Goal: Task Accomplishment & Management: Manage account settings

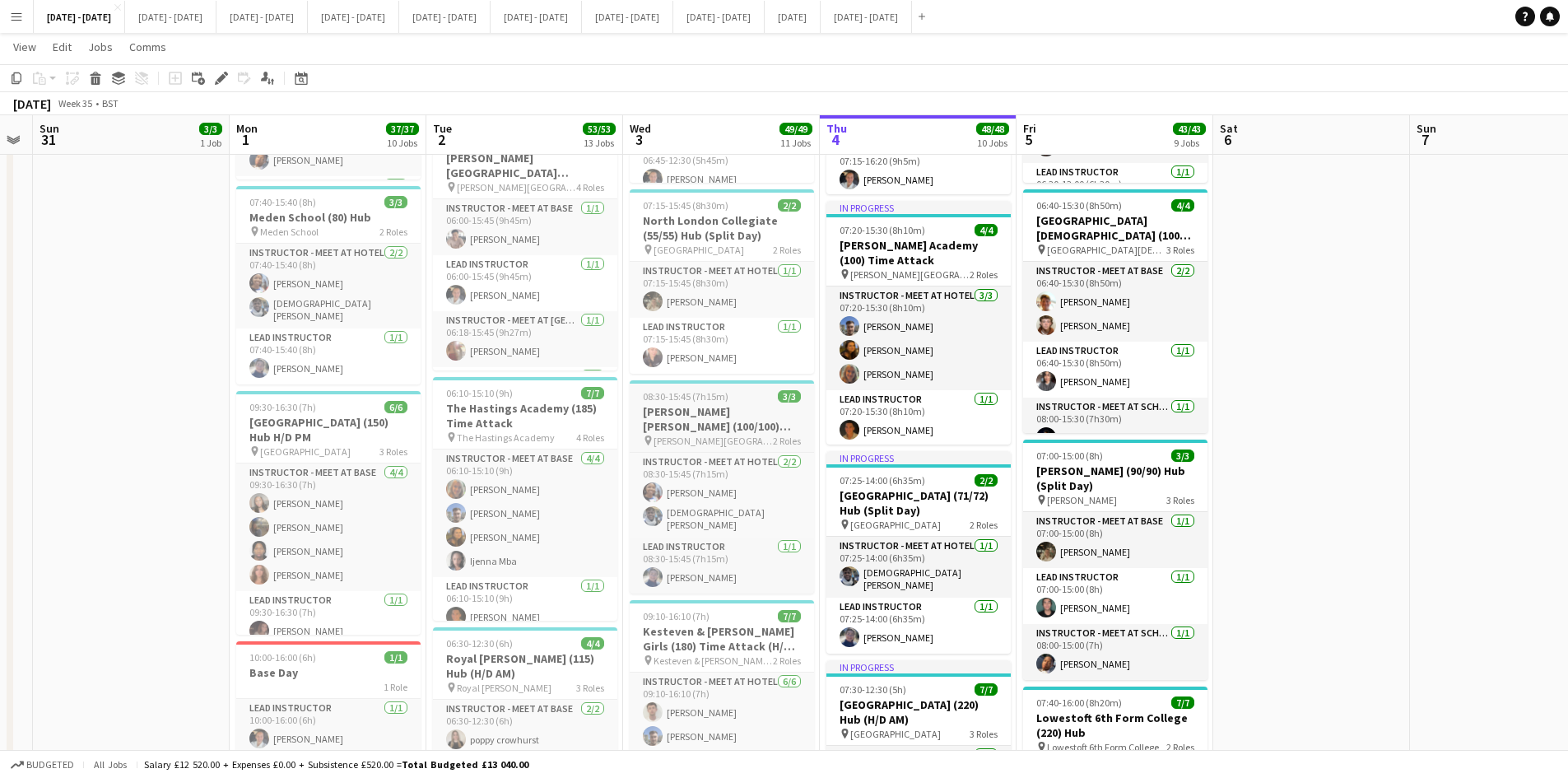
scroll to position [0, 555]
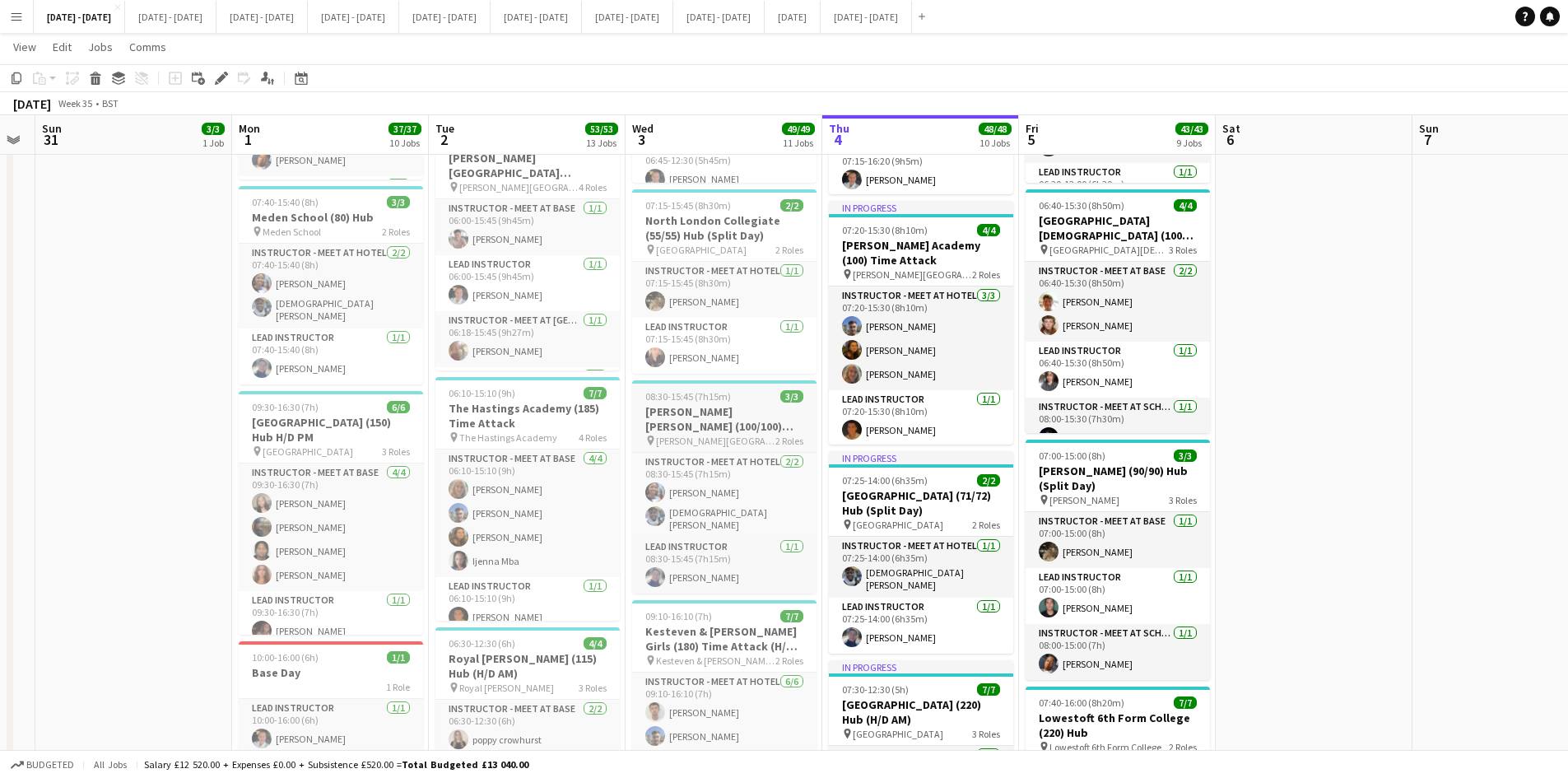
click at [736, 397] on div "08:30-15:45 (7h15m) 3/3" at bounding box center [725, 396] width 185 height 12
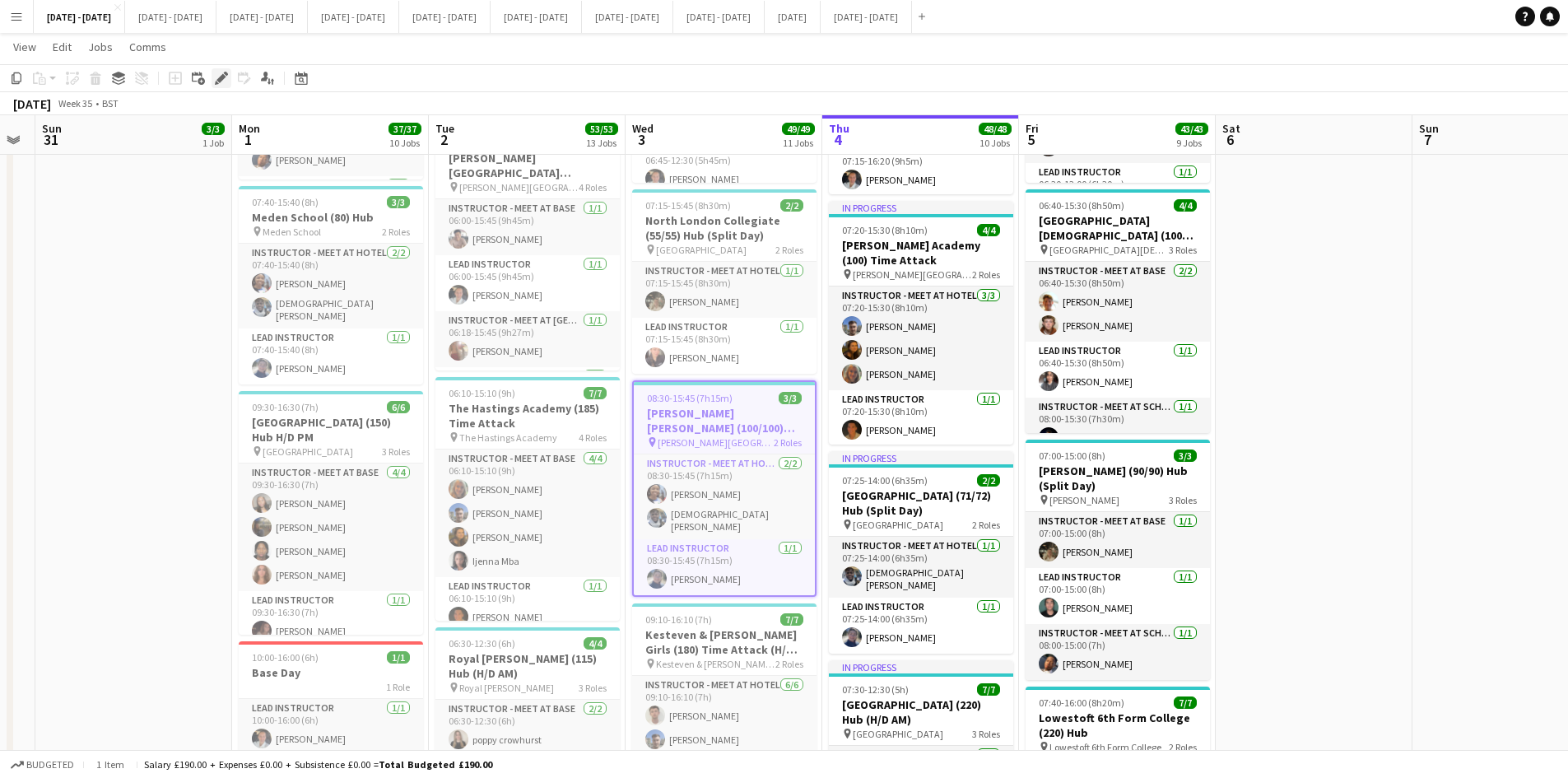
click at [218, 71] on icon "Edit" at bounding box center [221, 77] width 13 height 13
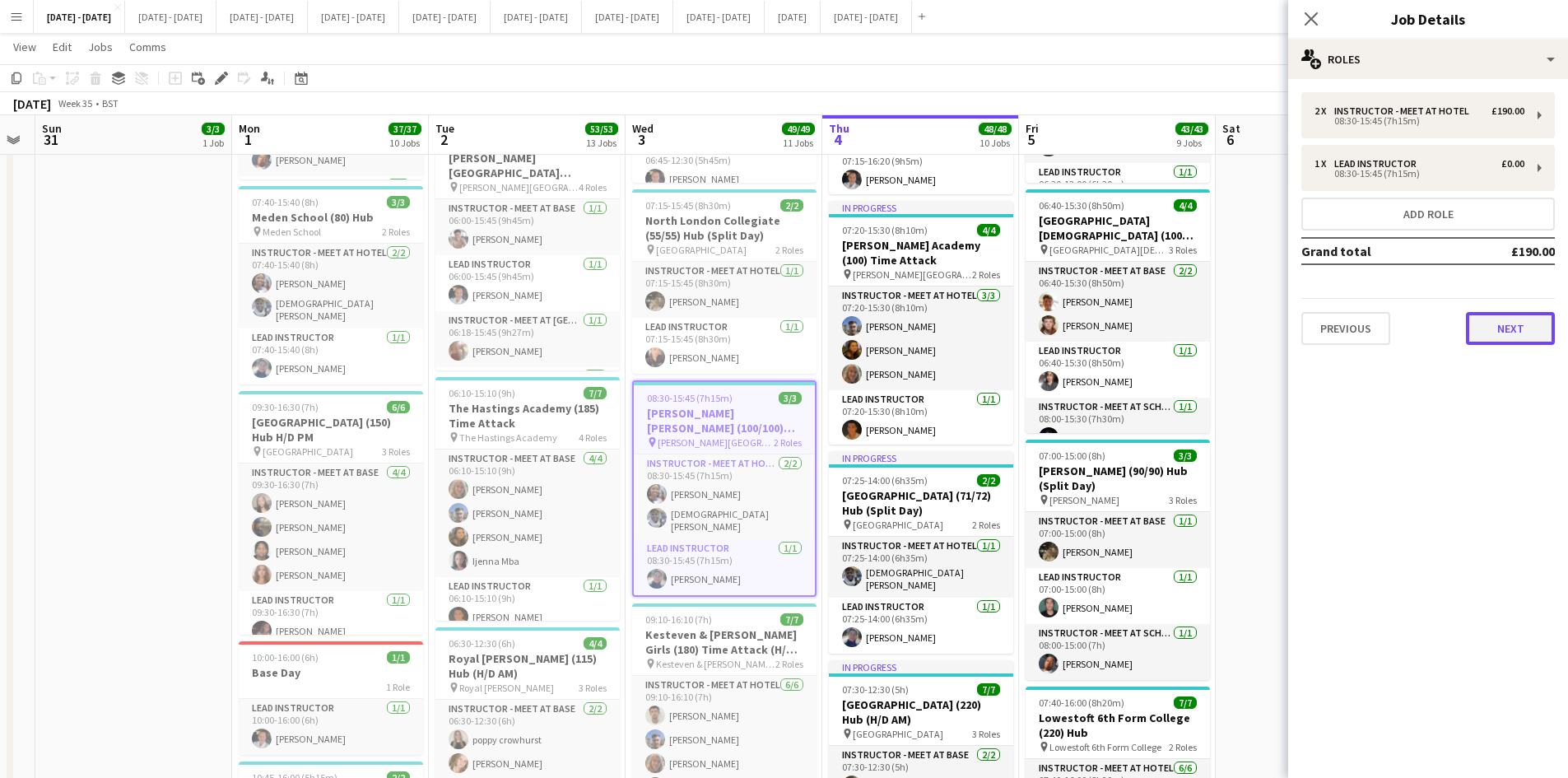
click at [1512, 327] on button "Next" at bounding box center [1510, 328] width 89 height 33
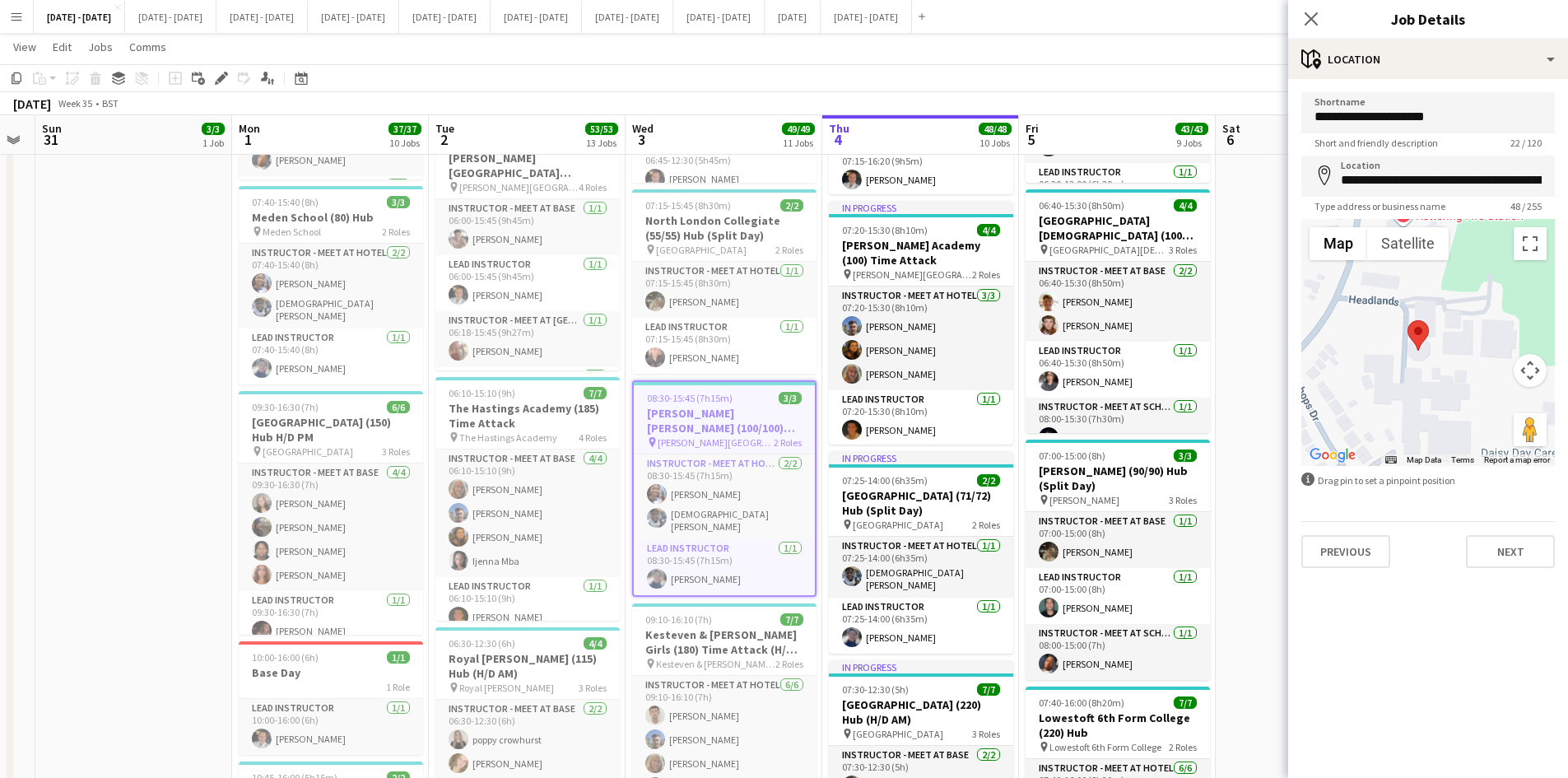
drag, startPoint x: 1379, startPoint y: 373, endPoint x: 1449, endPoint y: 371, distance: 70.0
click at [1449, 371] on div at bounding box center [1428, 342] width 253 height 247
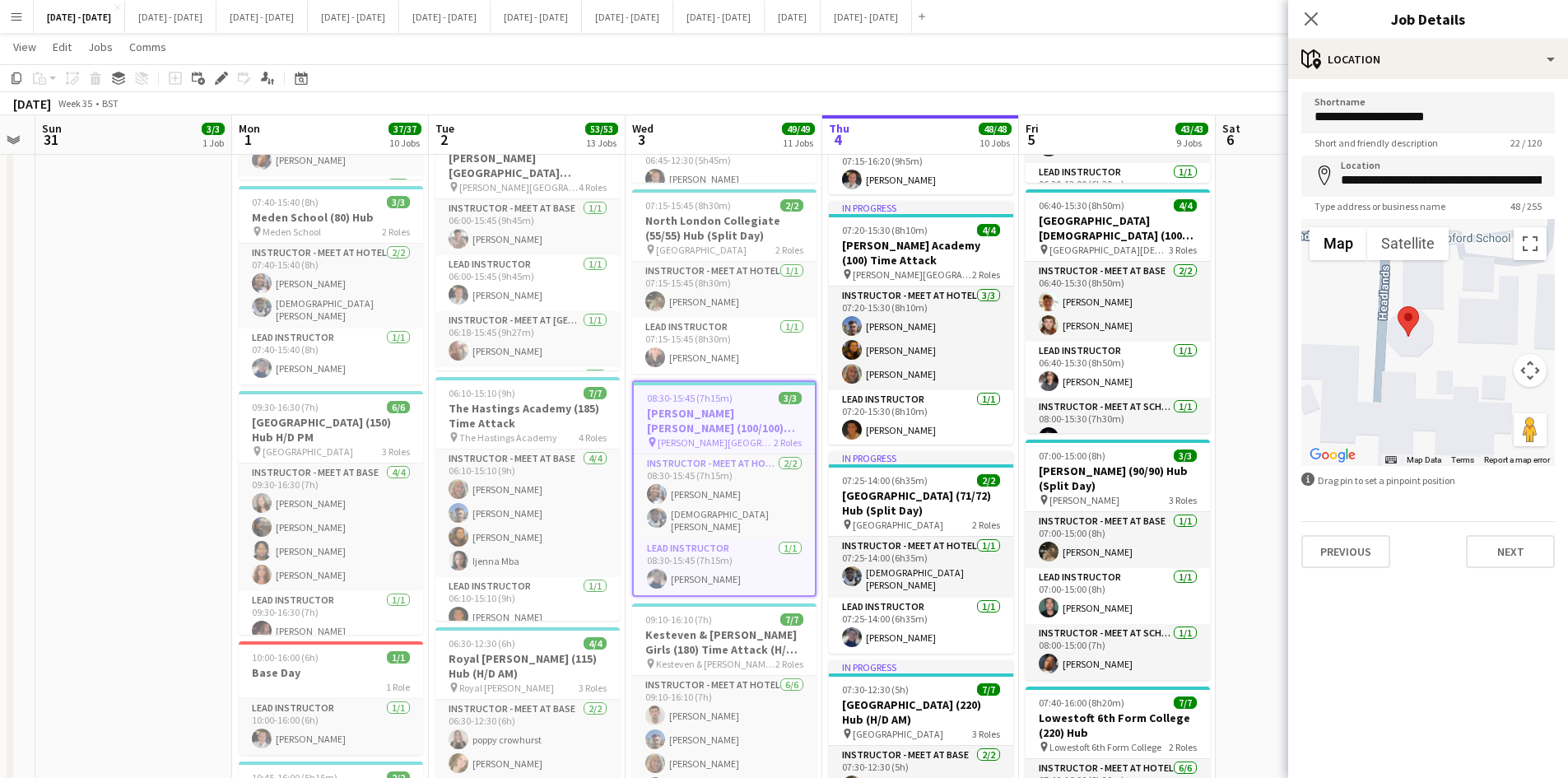
click at [1426, 349] on div at bounding box center [1428, 342] width 253 height 247
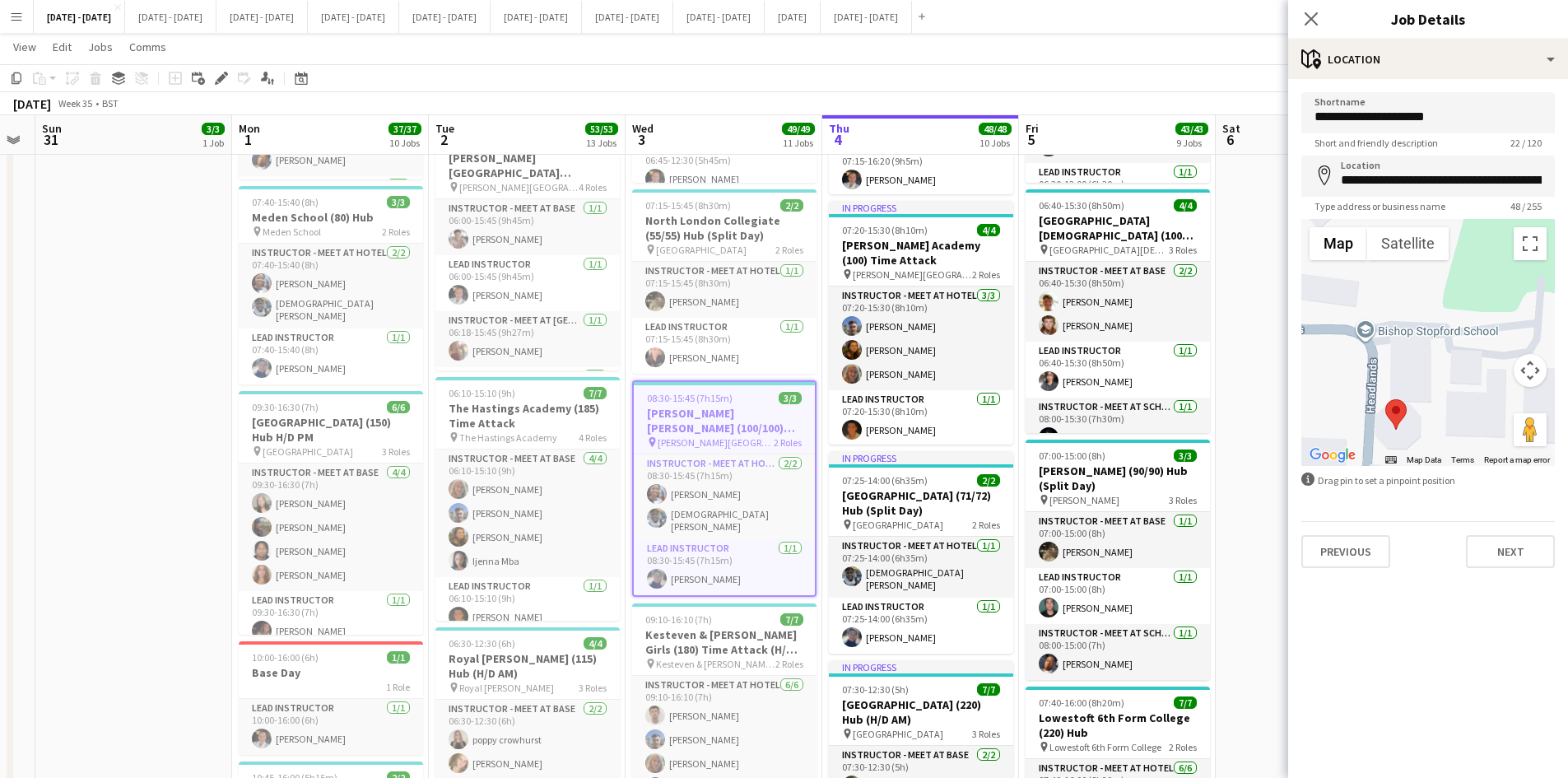
drag, startPoint x: 1481, startPoint y: 277, endPoint x: 1467, endPoint y: 373, distance: 97.0
click at [1467, 373] on div at bounding box center [1428, 342] width 253 height 247
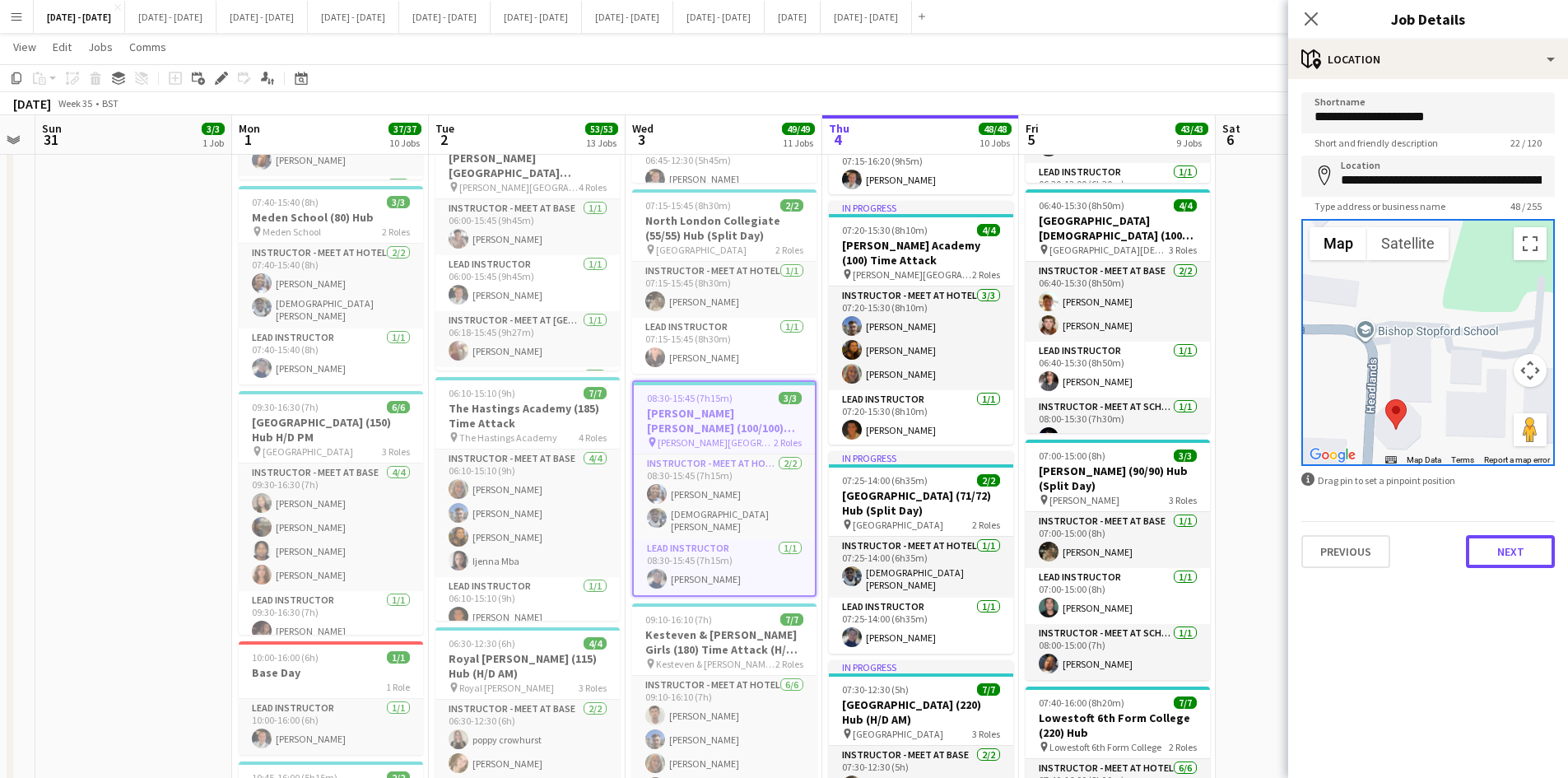
click at [1487, 552] on button "Next" at bounding box center [1510, 551] width 89 height 33
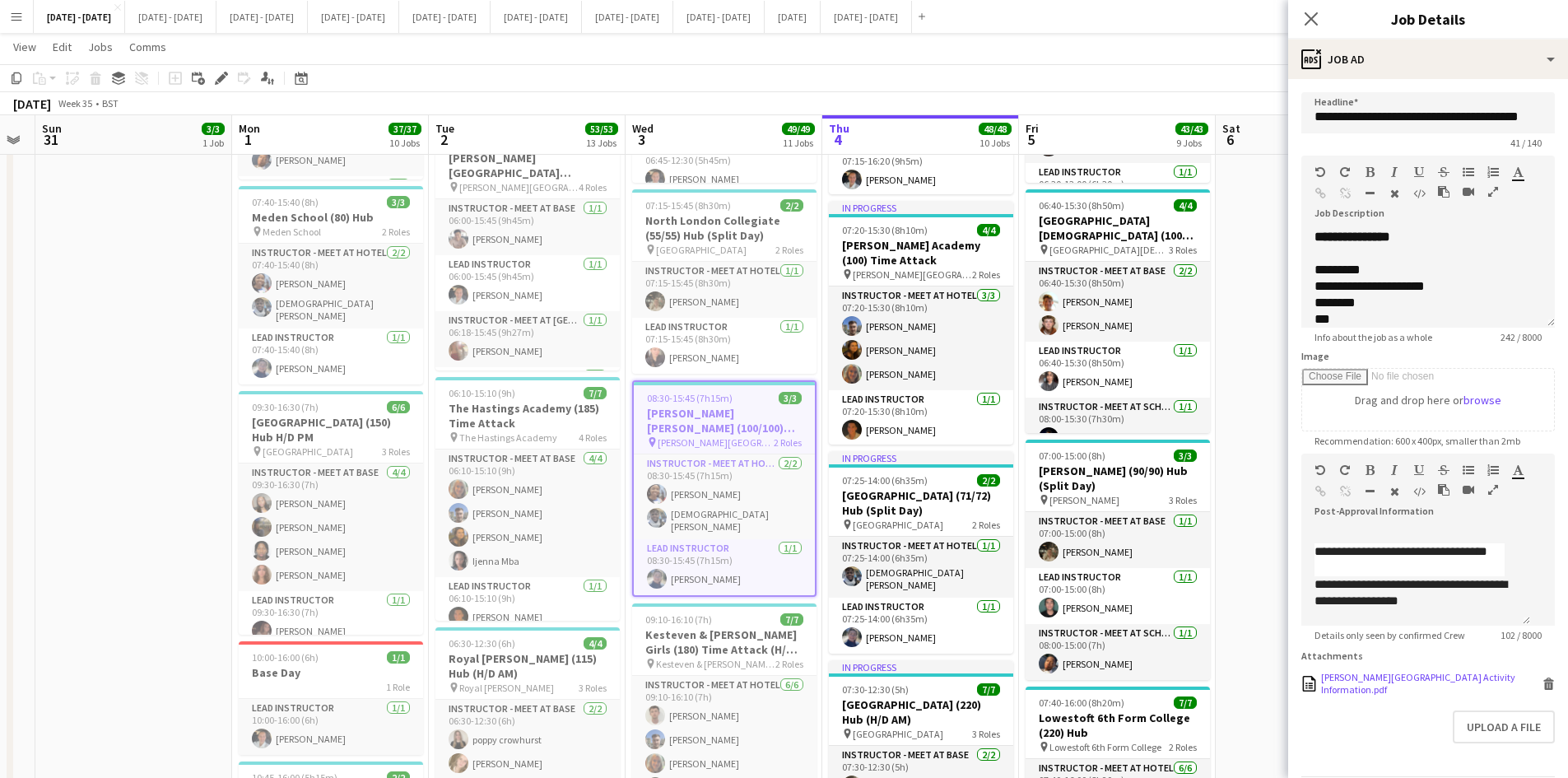
click at [1373, 696] on div "[PERSON_NAME][GEOGRAPHIC_DATA] Activity Information.pdf" at bounding box center [1430, 683] width 217 height 25
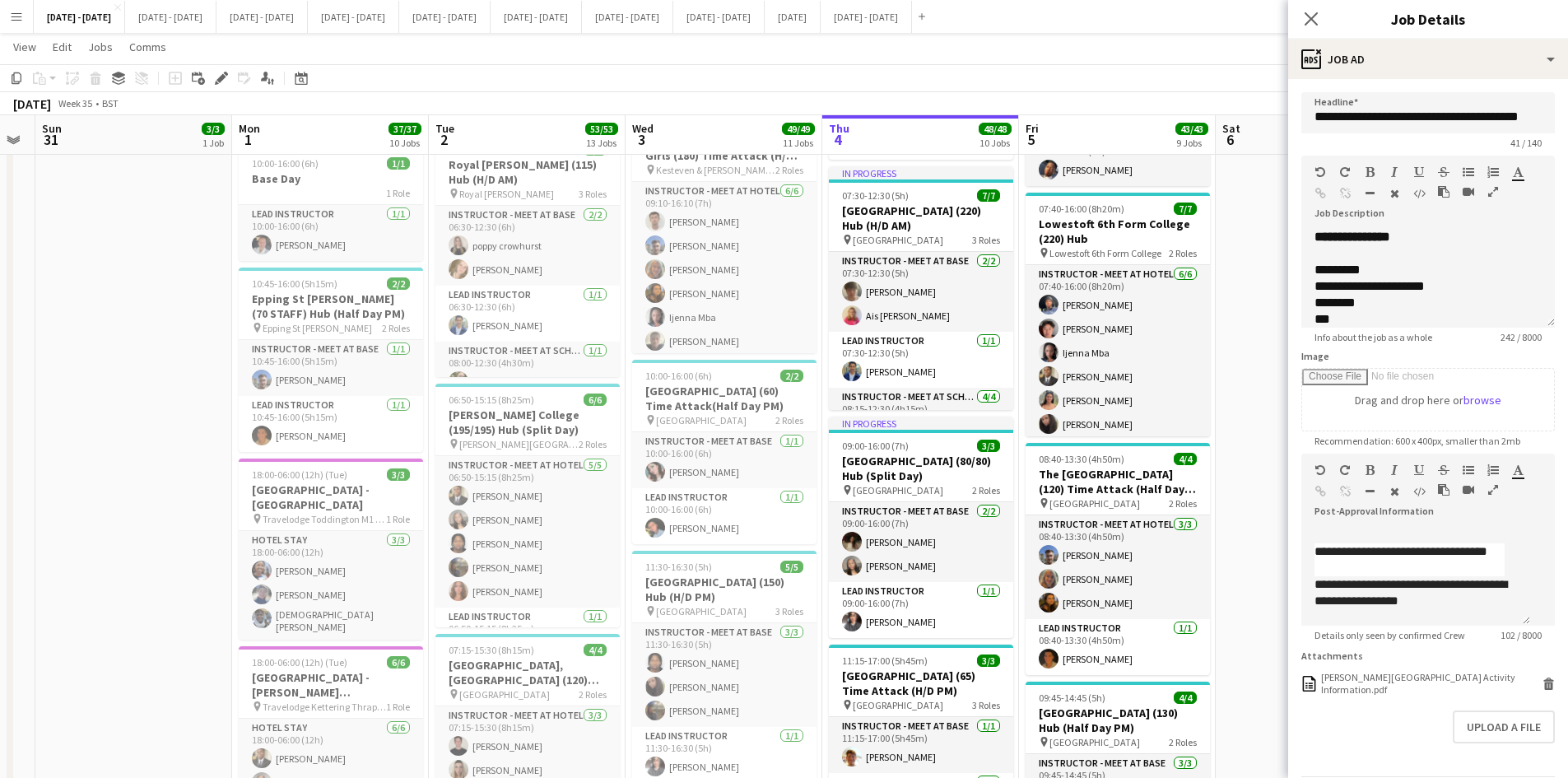
scroll to position [1482, 0]
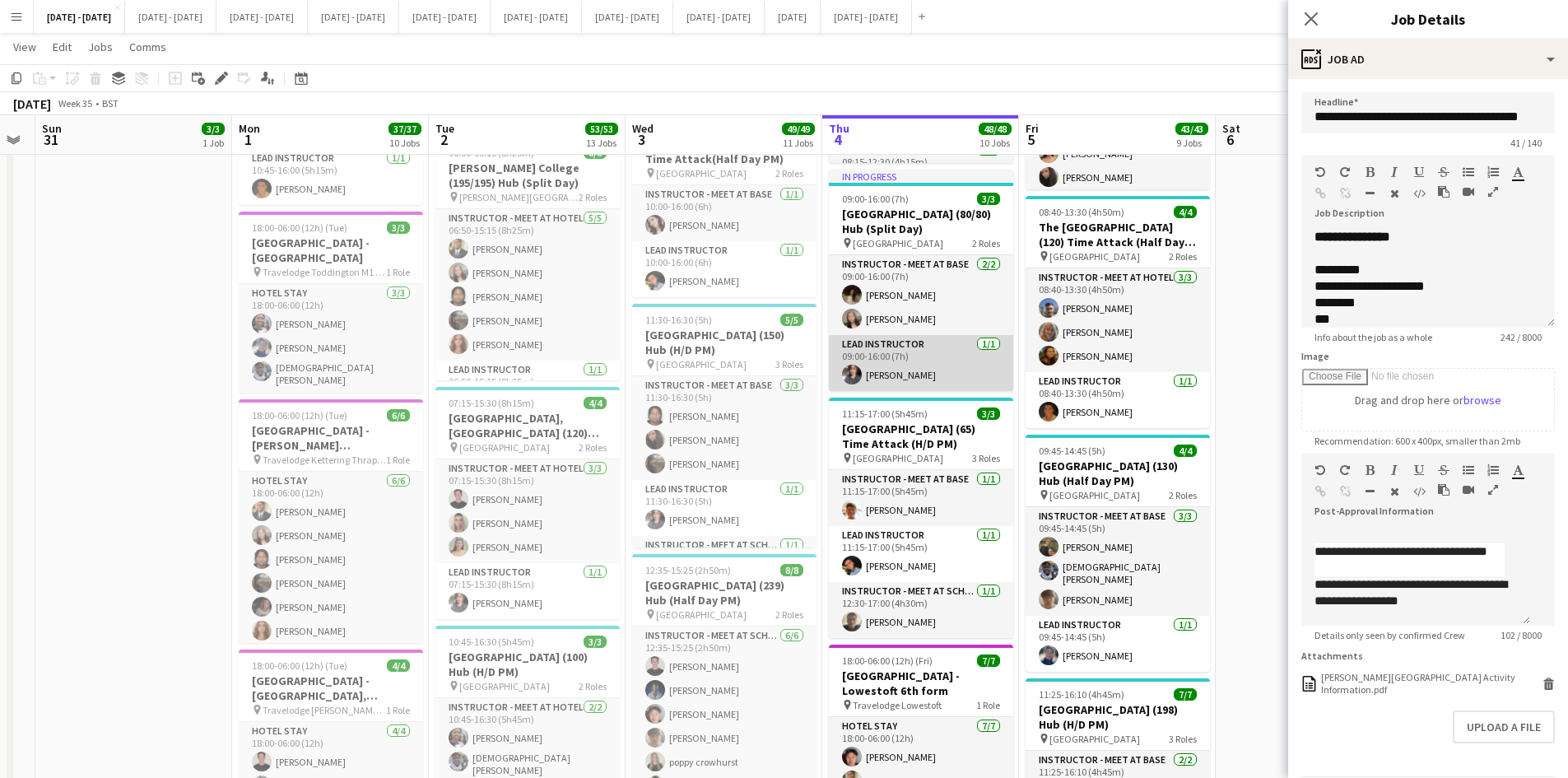
click at [888, 370] on app-card-role "Lead Instructor [DATE] 09:00-16:00 (7h) [PERSON_NAME]" at bounding box center [921, 363] width 185 height 56
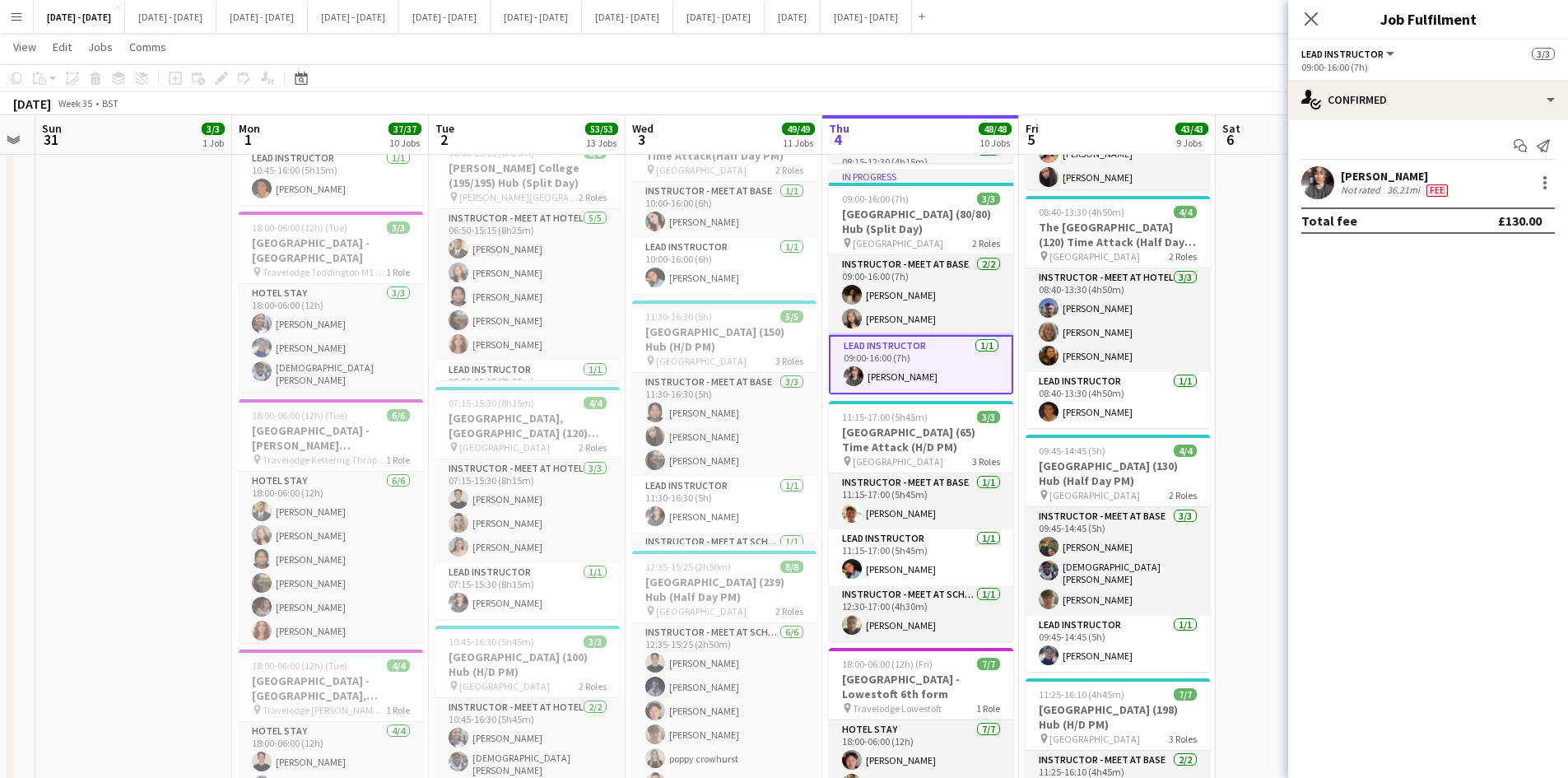
click at [1381, 172] on div "[PERSON_NAME]" at bounding box center [1396, 176] width 110 height 15
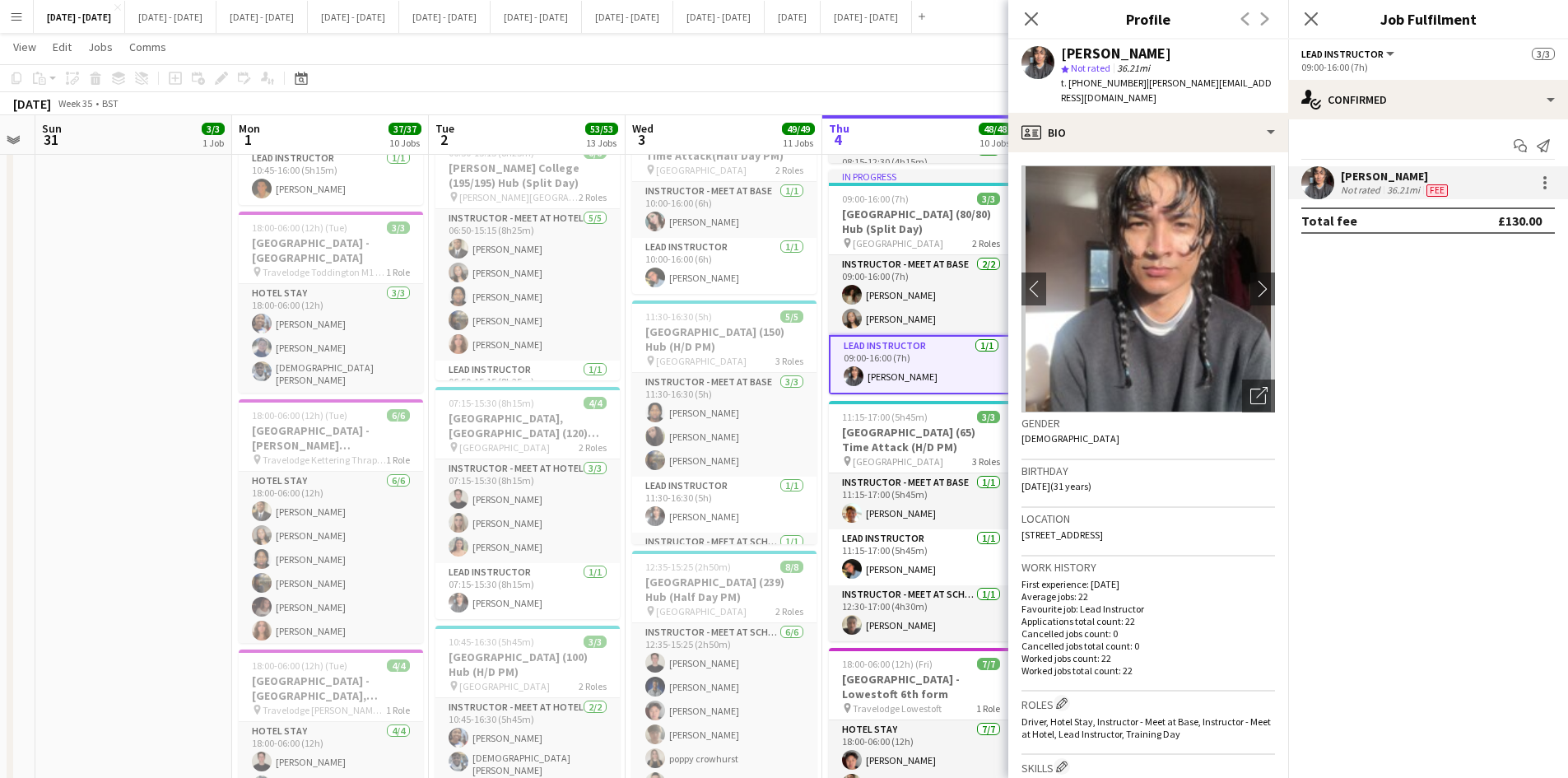
scroll to position [247, 0]
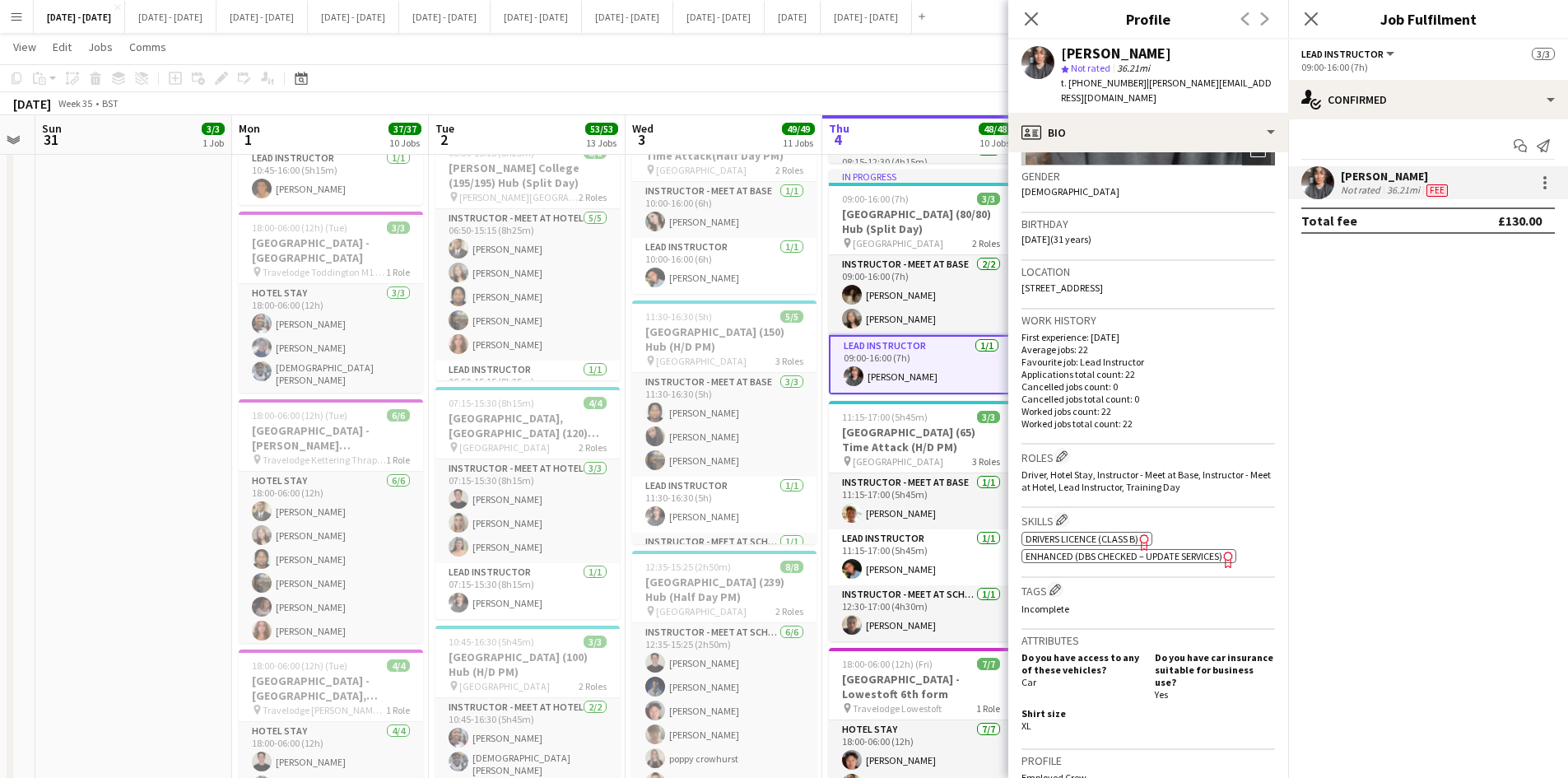
click at [1159, 550] on span "Enhanced (DBS Checked – Update Services)" at bounding box center [1125, 556] width 197 height 12
click at [1090, 550] on span "Enhanced (DBS Checked – Update Services)" at bounding box center [1125, 556] width 197 height 12
click at [1029, 13] on icon "Close pop-in" at bounding box center [1031, 18] width 16 height 16
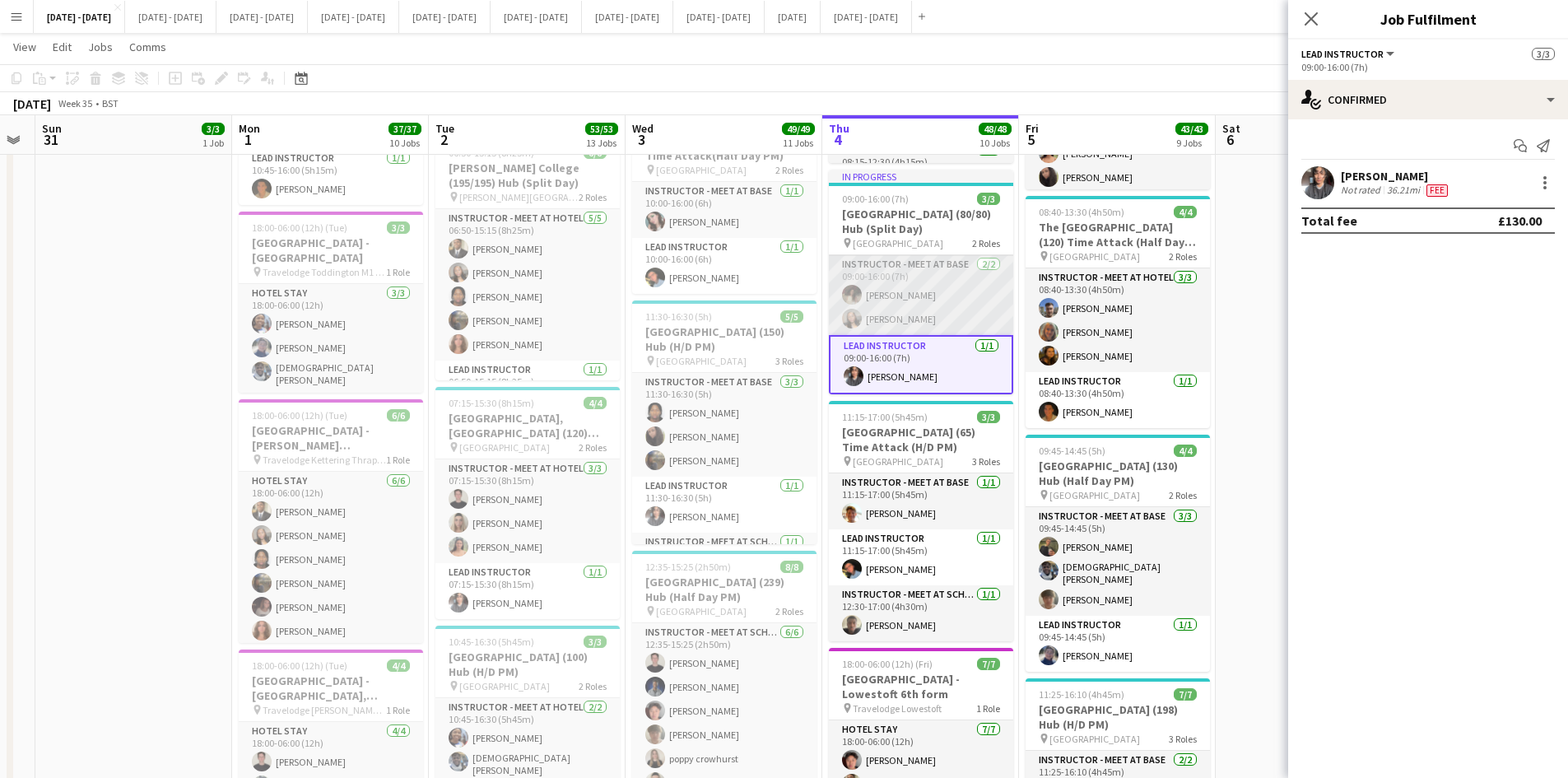
click at [894, 287] on app-card-role "Instructor - Meet at Base [DATE] 09:00-16:00 (7h) [PERSON_NAME] [PERSON_NAME]" at bounding box center [921, 295] width 185 height 80
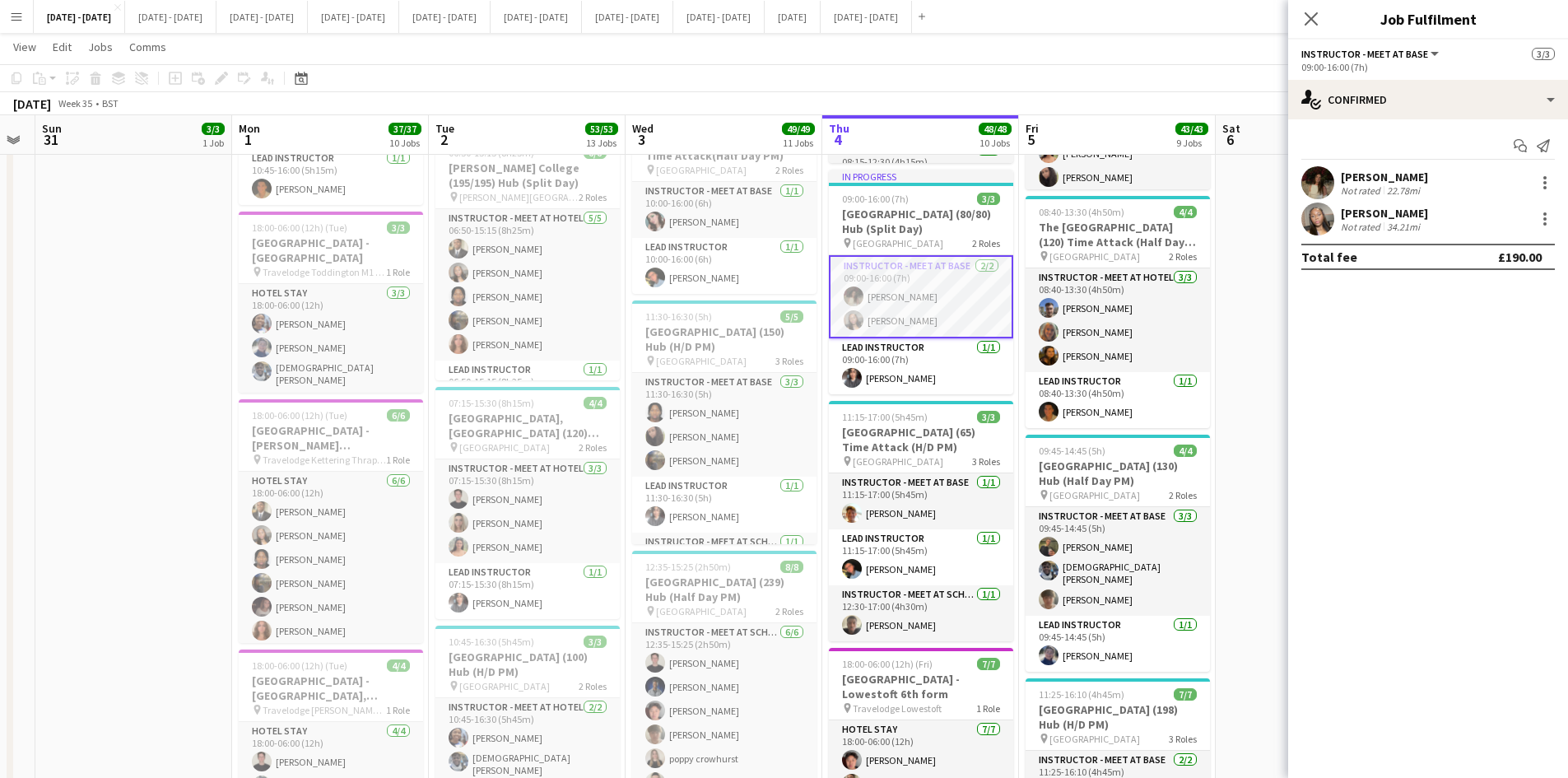
click at [1380, 177] on div "[PERSON_NAME]" at bounding box center [1384, 177] width 87 height 15
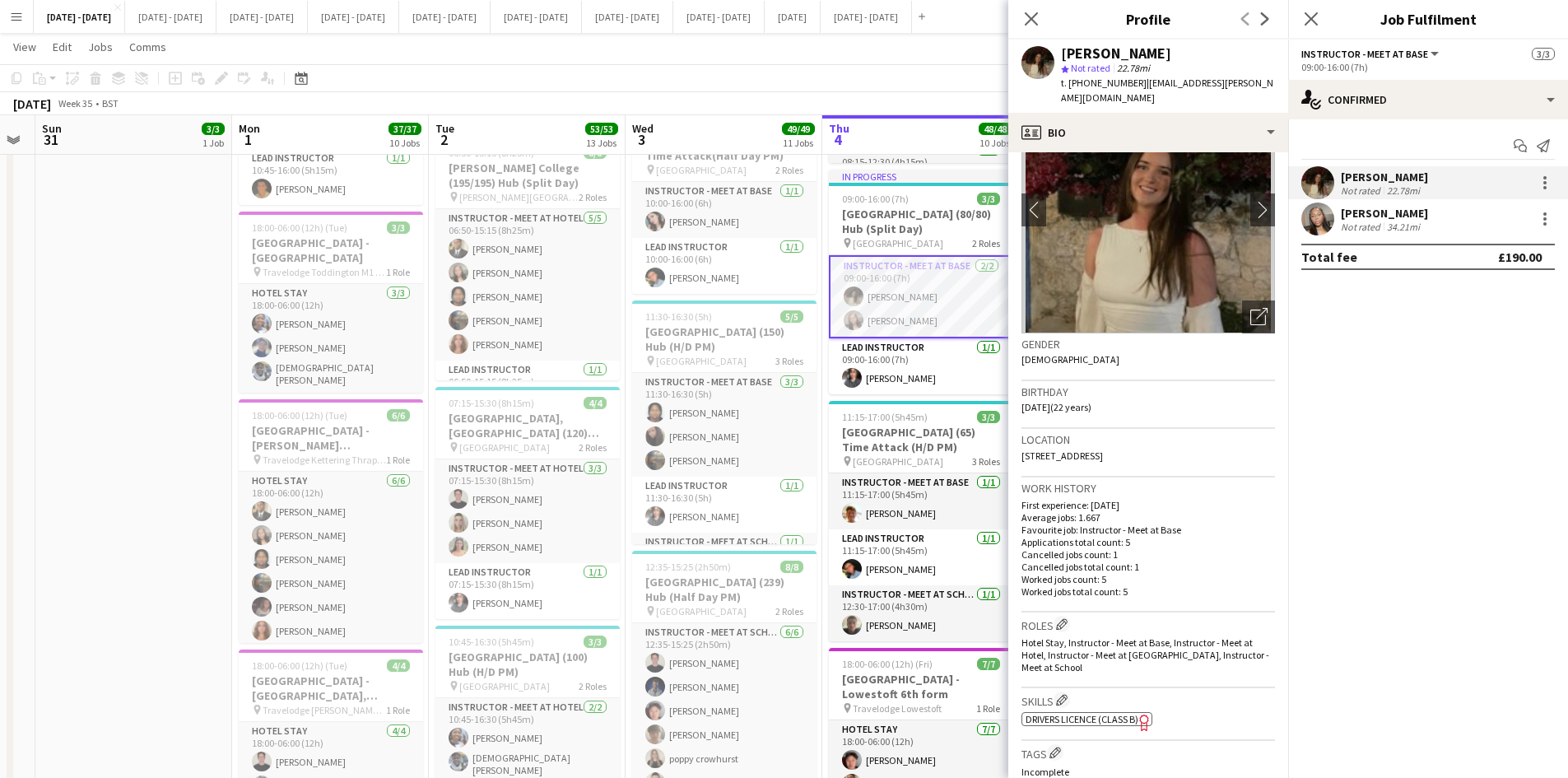
scroll to position [165, 0]
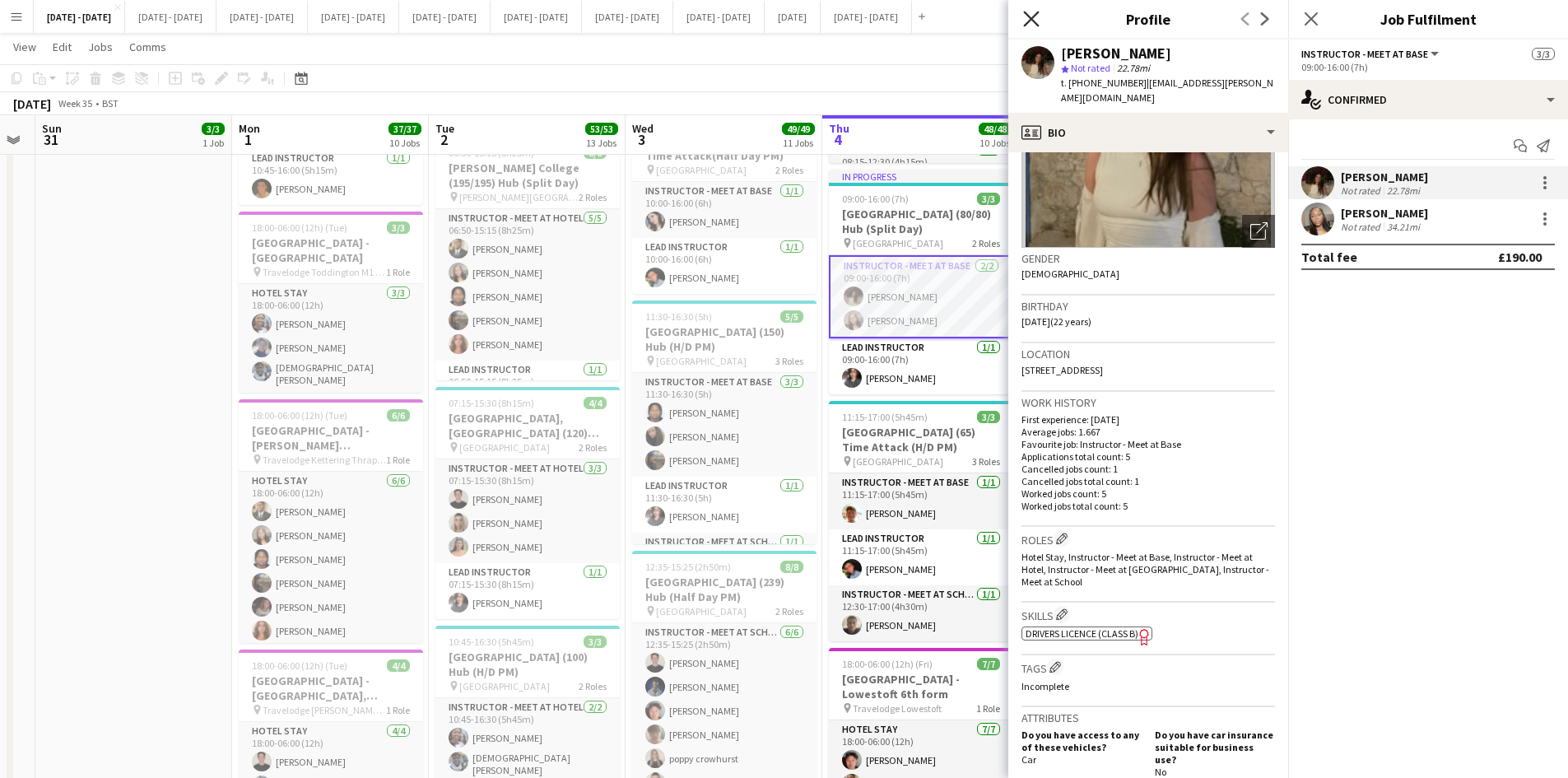
click at [1029, 16] on icon at bounding box center [1031, 18] width 16 height 16
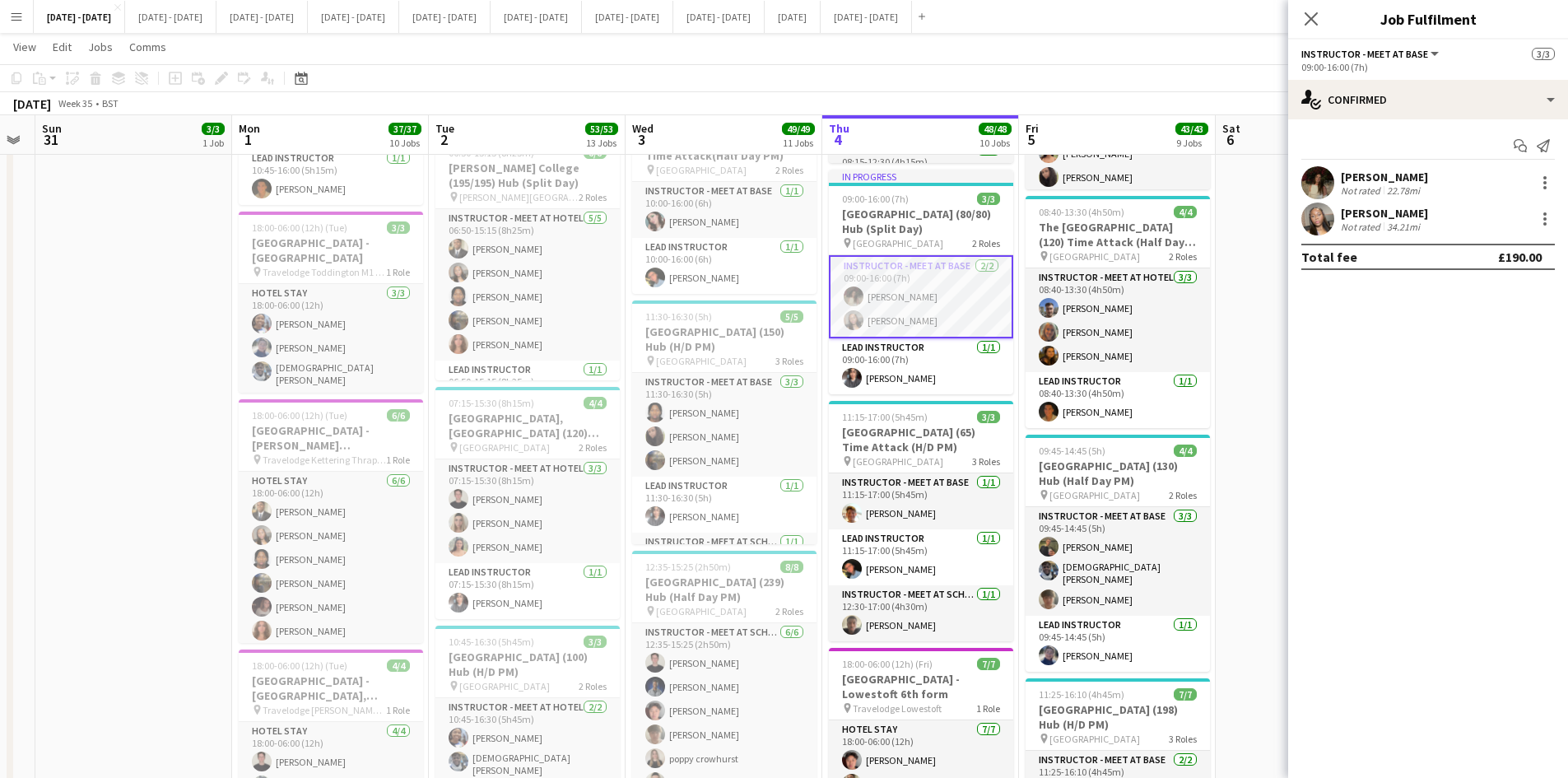
click at [894, 310] on app-card-role "Instructor - Meet at Base [DATE] 09:00-16:00 (7h) [PERSON_NAME] [PERSON_NAME]" at bounding box center [921, 297] width 185 height 83
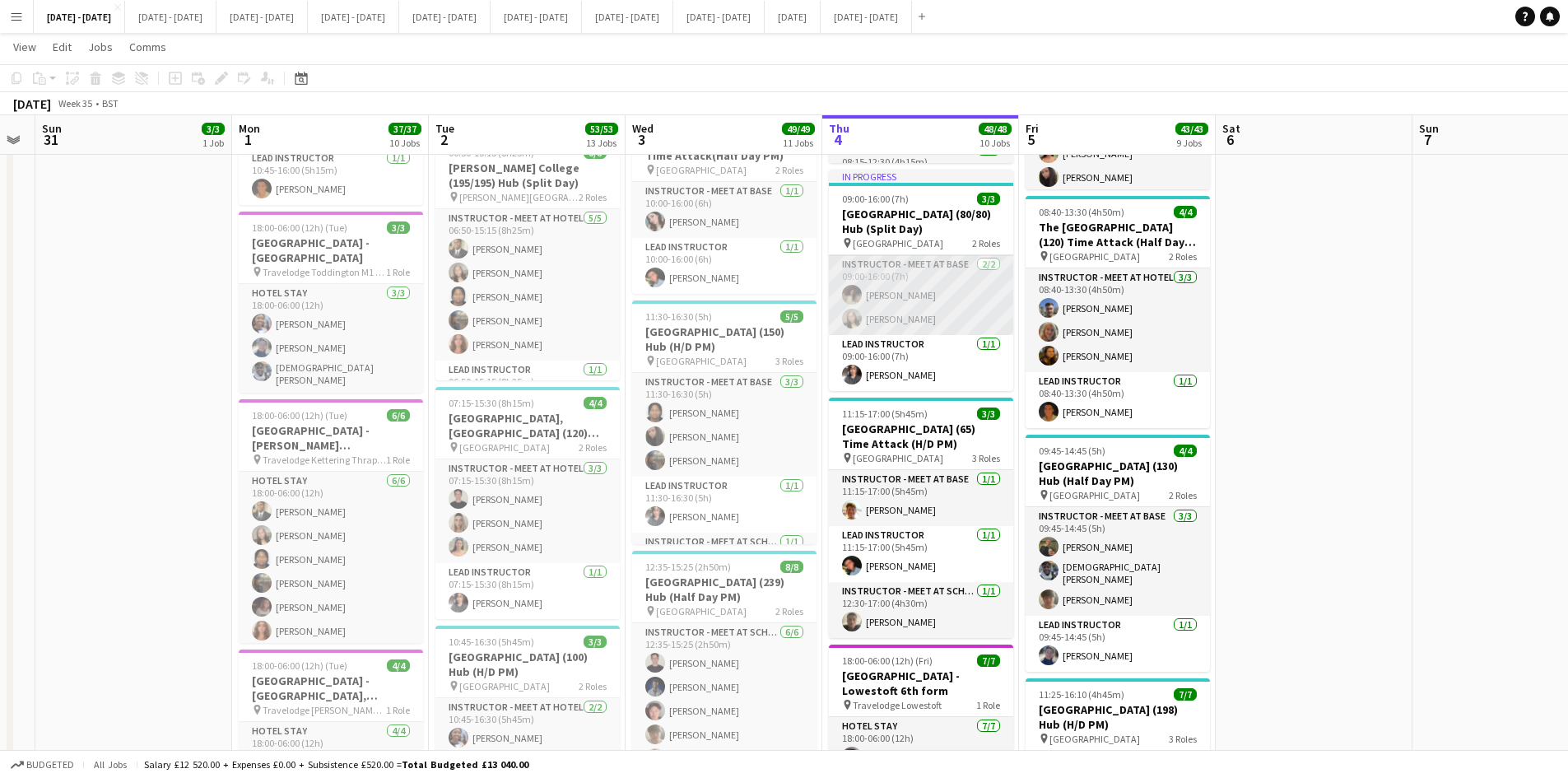
click at [889, 304] on app-card-role "Instructor - Meet at Base [DATE] 09:00-16:00 (7h) [PERSON_NAME] [PERSON_NAME]" at bounding box center [921, 295] width 185 height 80
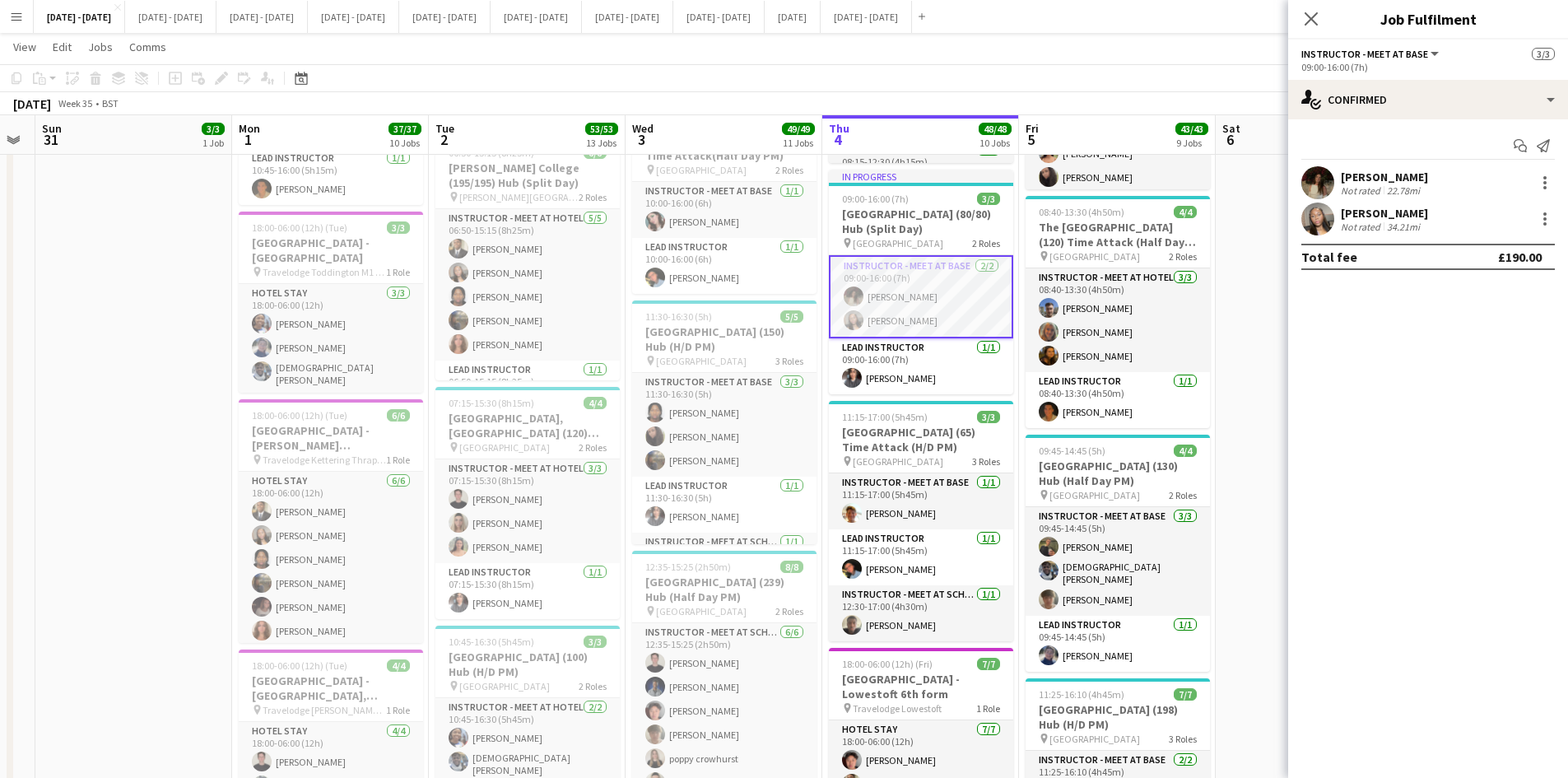
click at [1353, 212] on div "[PERSON_NAME]" at bounding box center [1384, 213] width 87 height 15
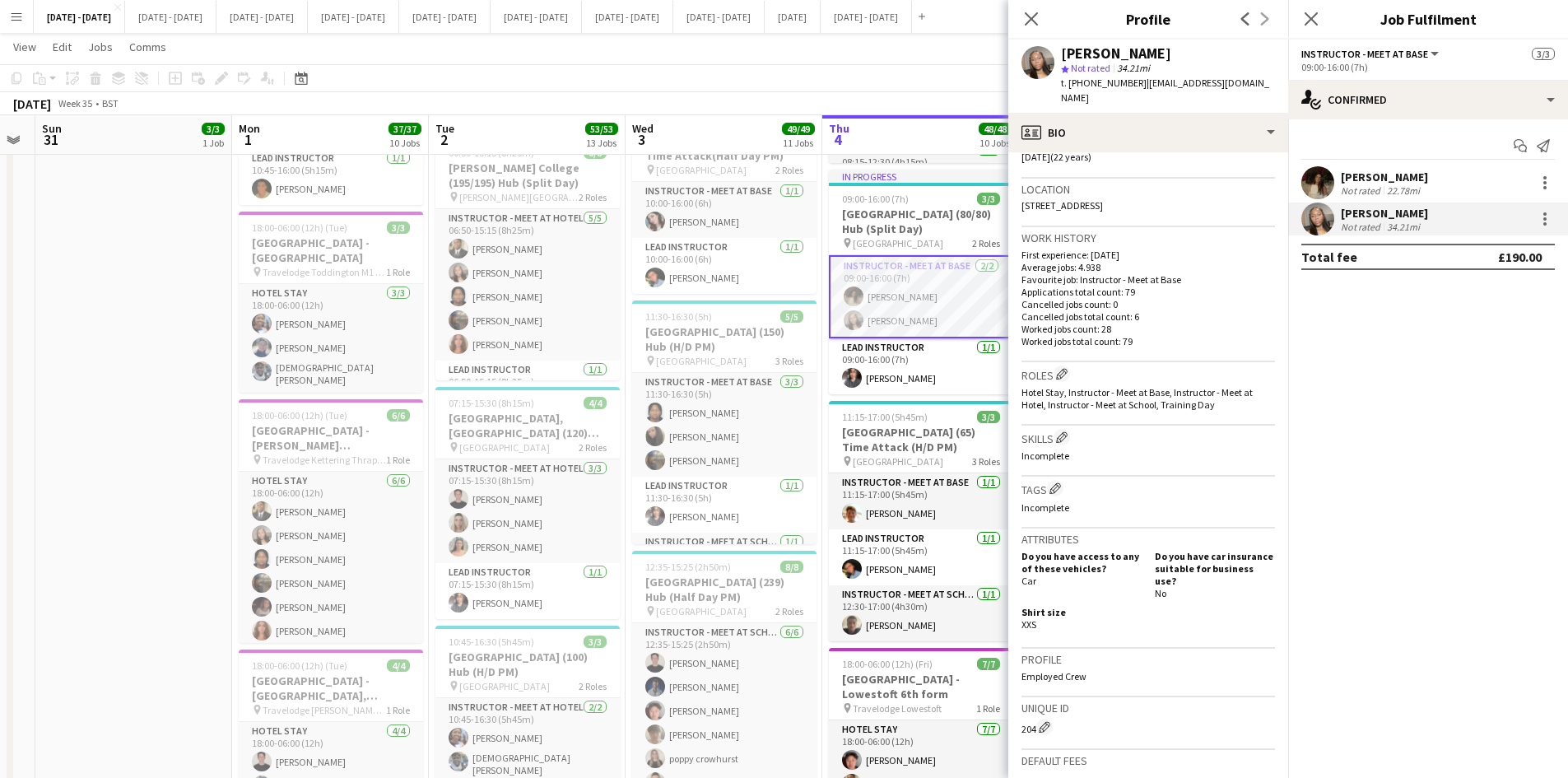
scroll to position [0, 0]
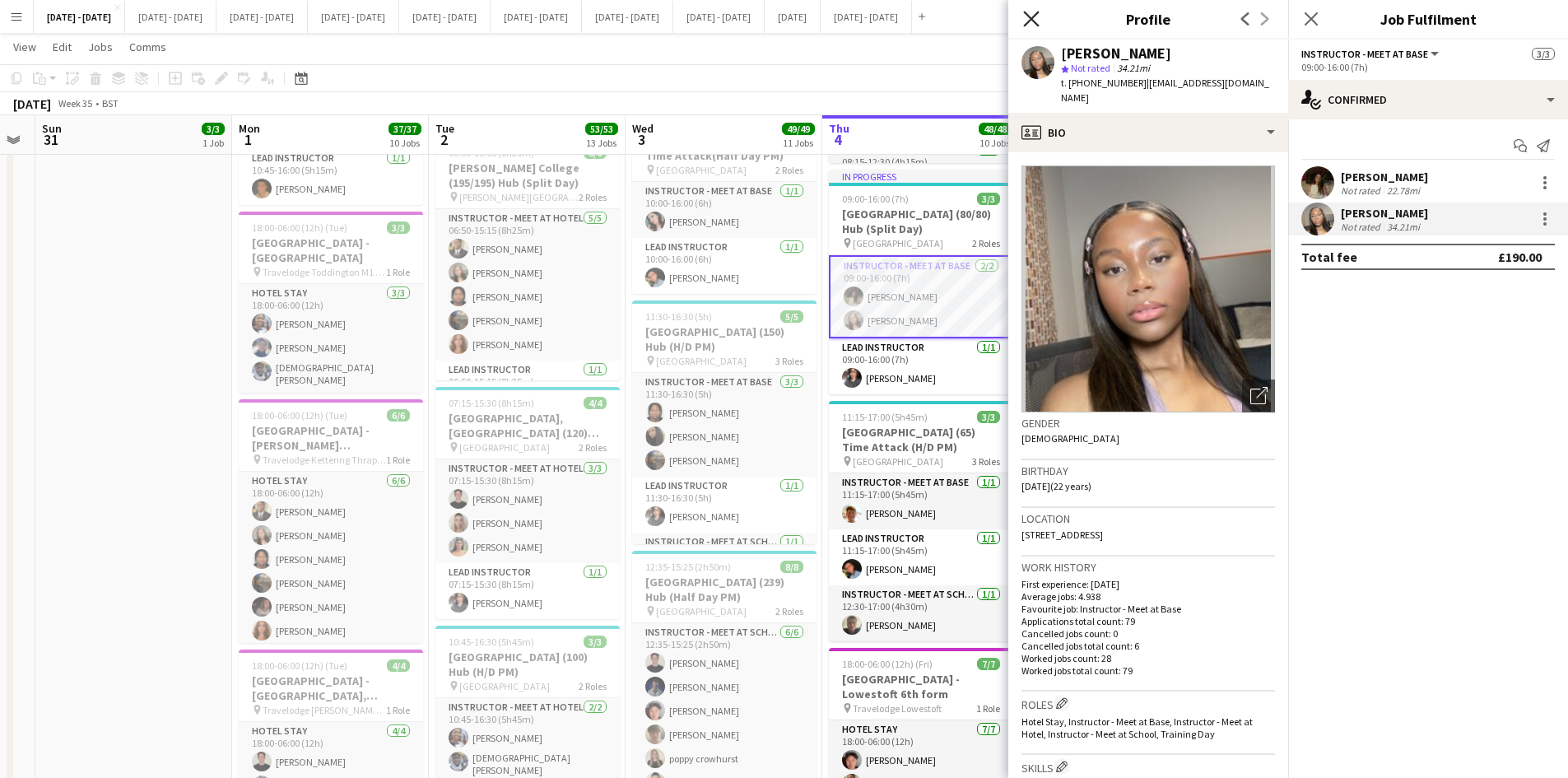
click at [1034, 15] on icon "Close pop-in" at bounding box center [1031, 18] width 16 height 16
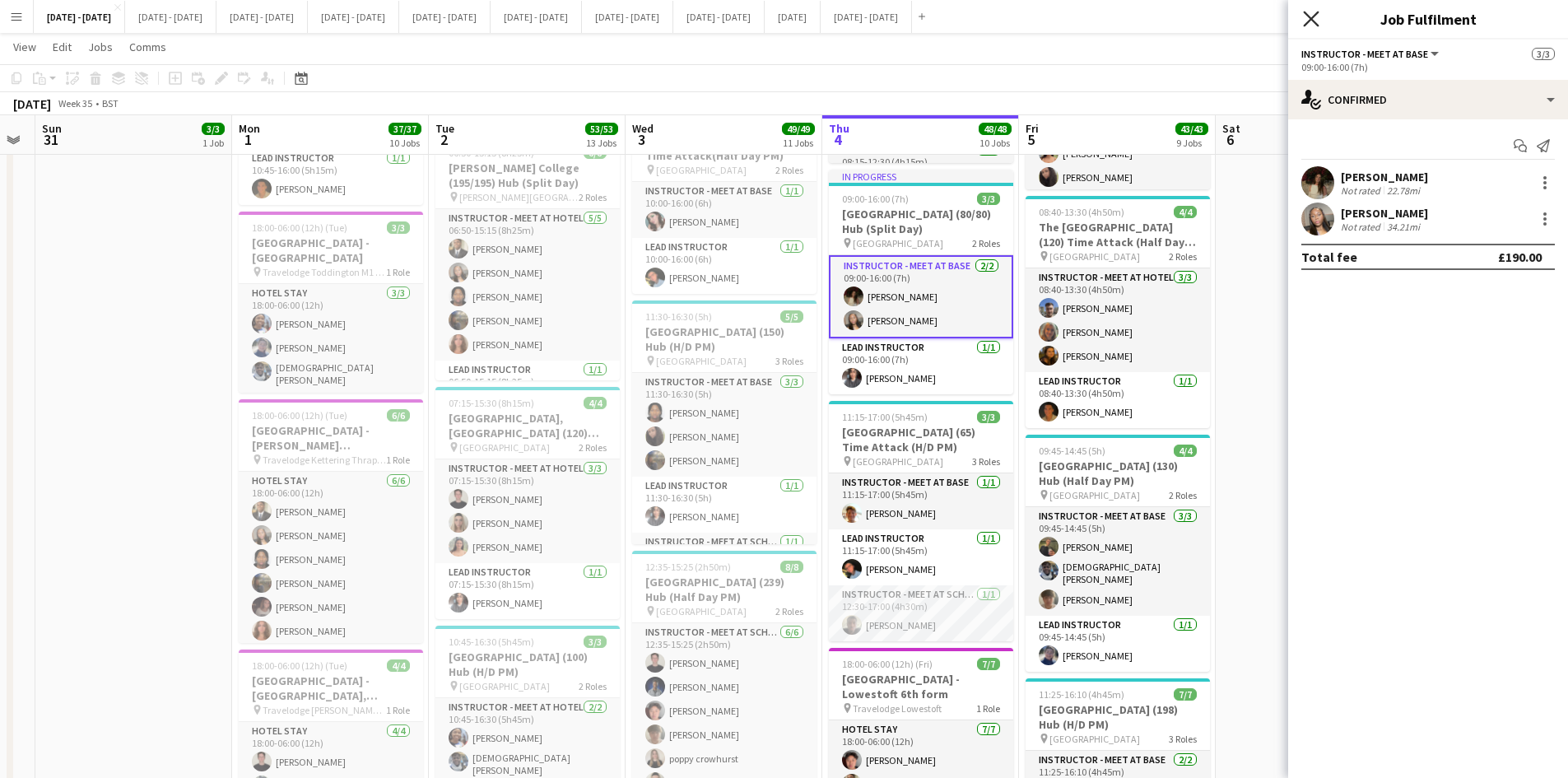
click at [1311, 19] on icon at bounding box center [1311, 18] width 16 height 16
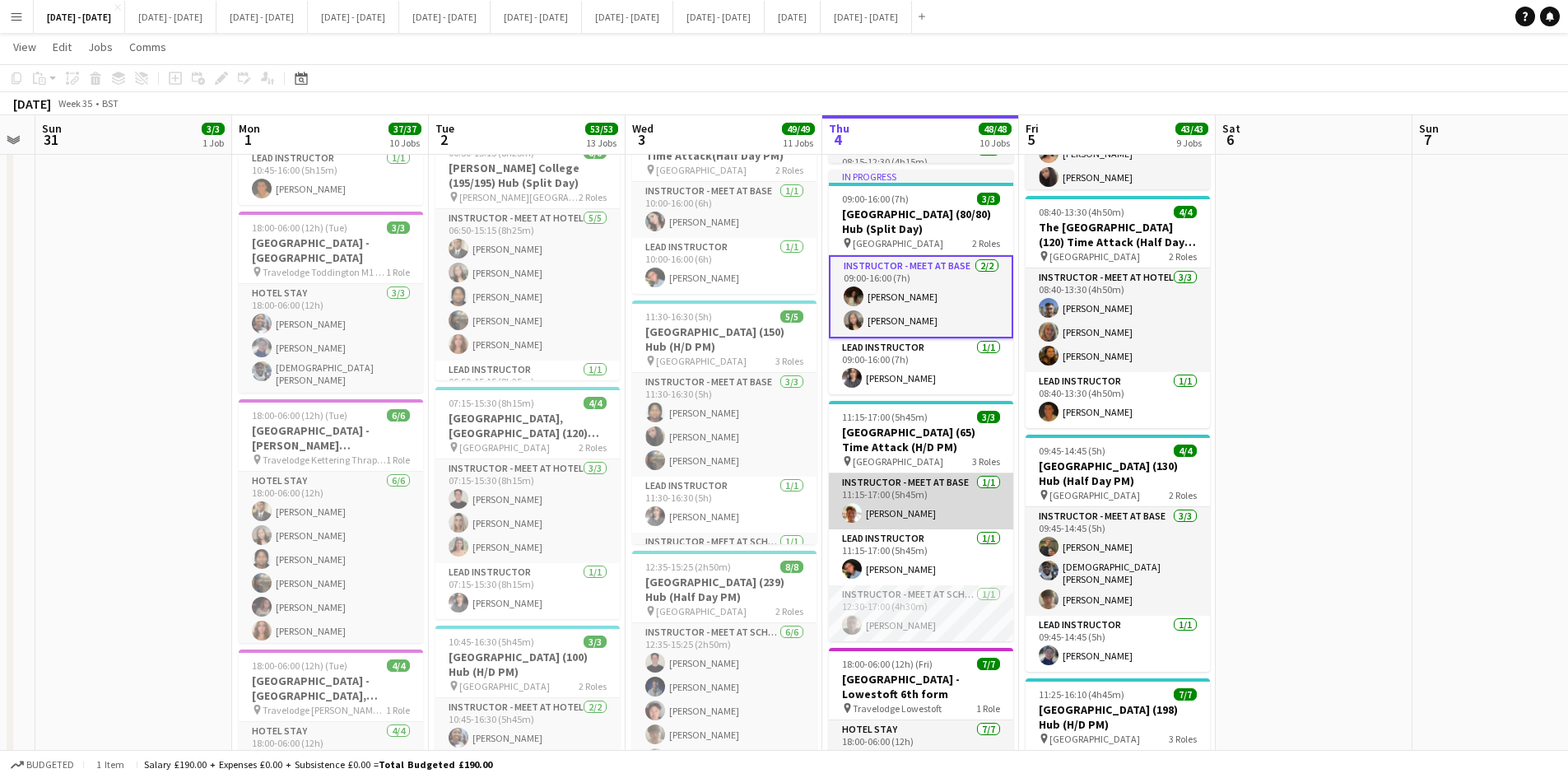
click at [908, 506] on app-card-role "Instructor - Meet at Base [DATE] 11:15-17:00 (5h45m) [PERSON_NAME]" at bounding box center [921, 502] width 185 height 56
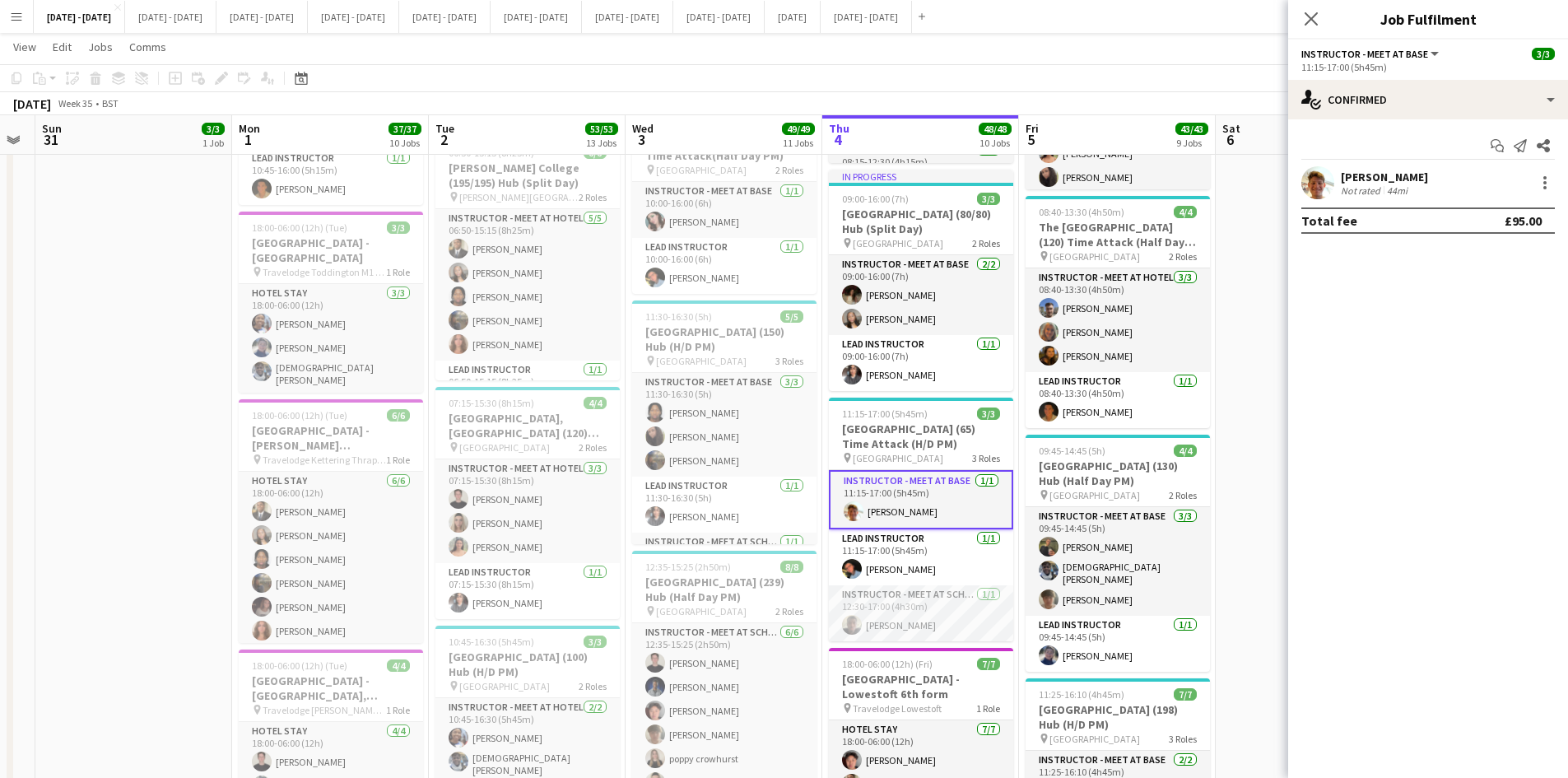
click at [1365, 174] on div "[PERSON_NAME]" at bounding box center [1384, 177] width 87 height 15
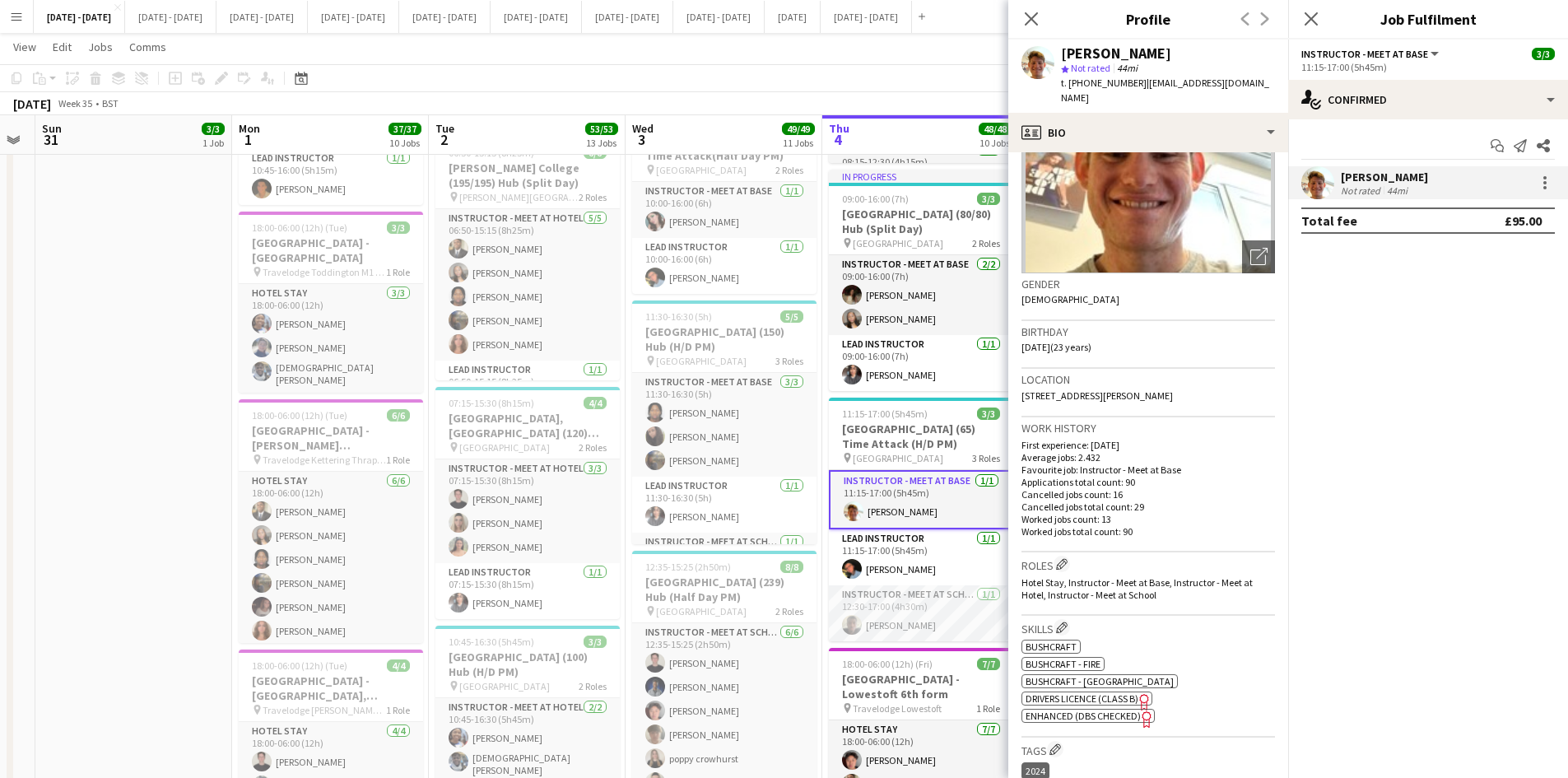
scroll to position [165, 0]
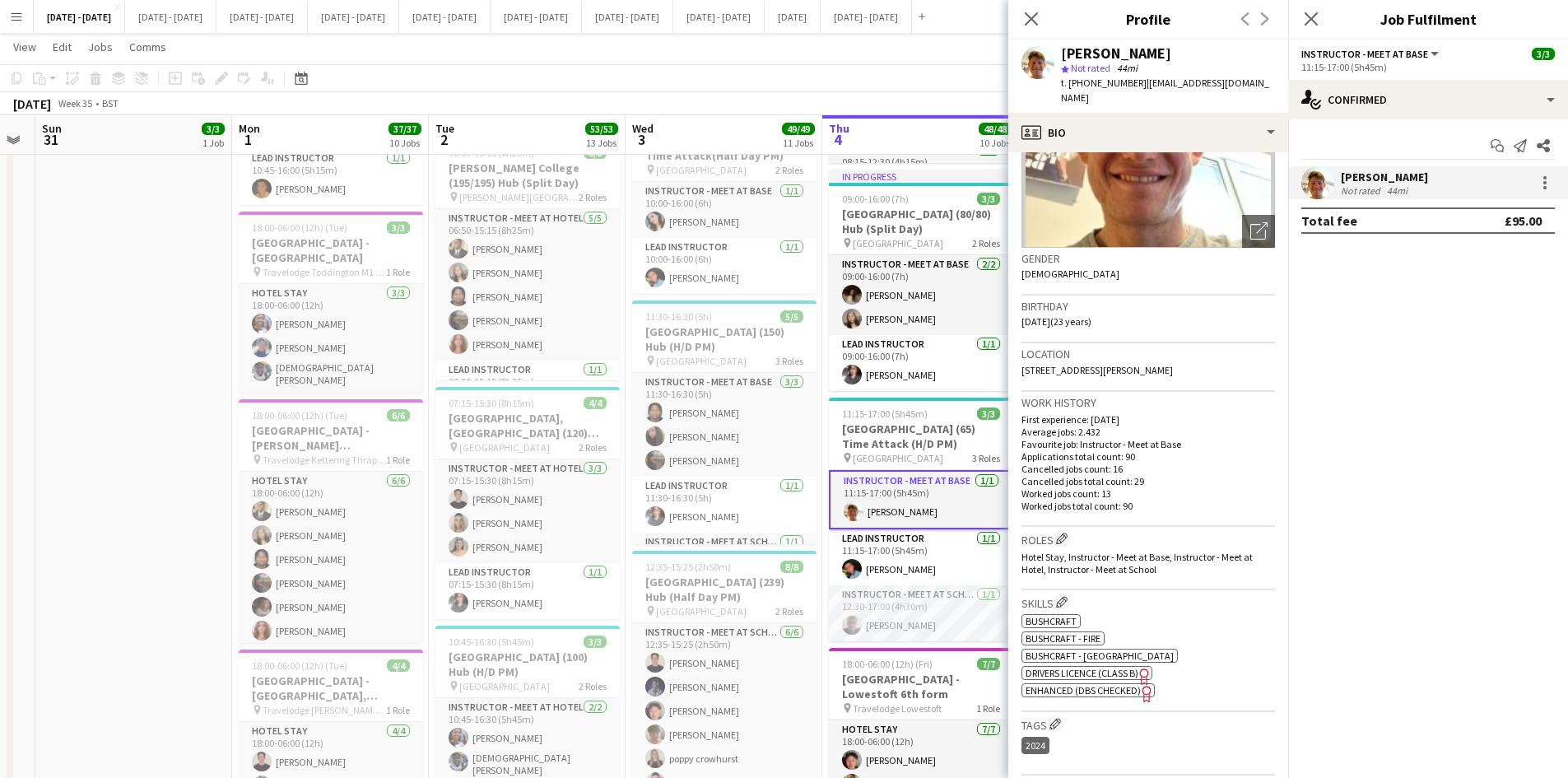
click at [1073, 689] on span "Enhanced (DBS Checked)" at bounding box center [1083, 690] width 115 height 12
click at [1030, 18] on icon at bounding box center [1031, 18] width 16 height 16
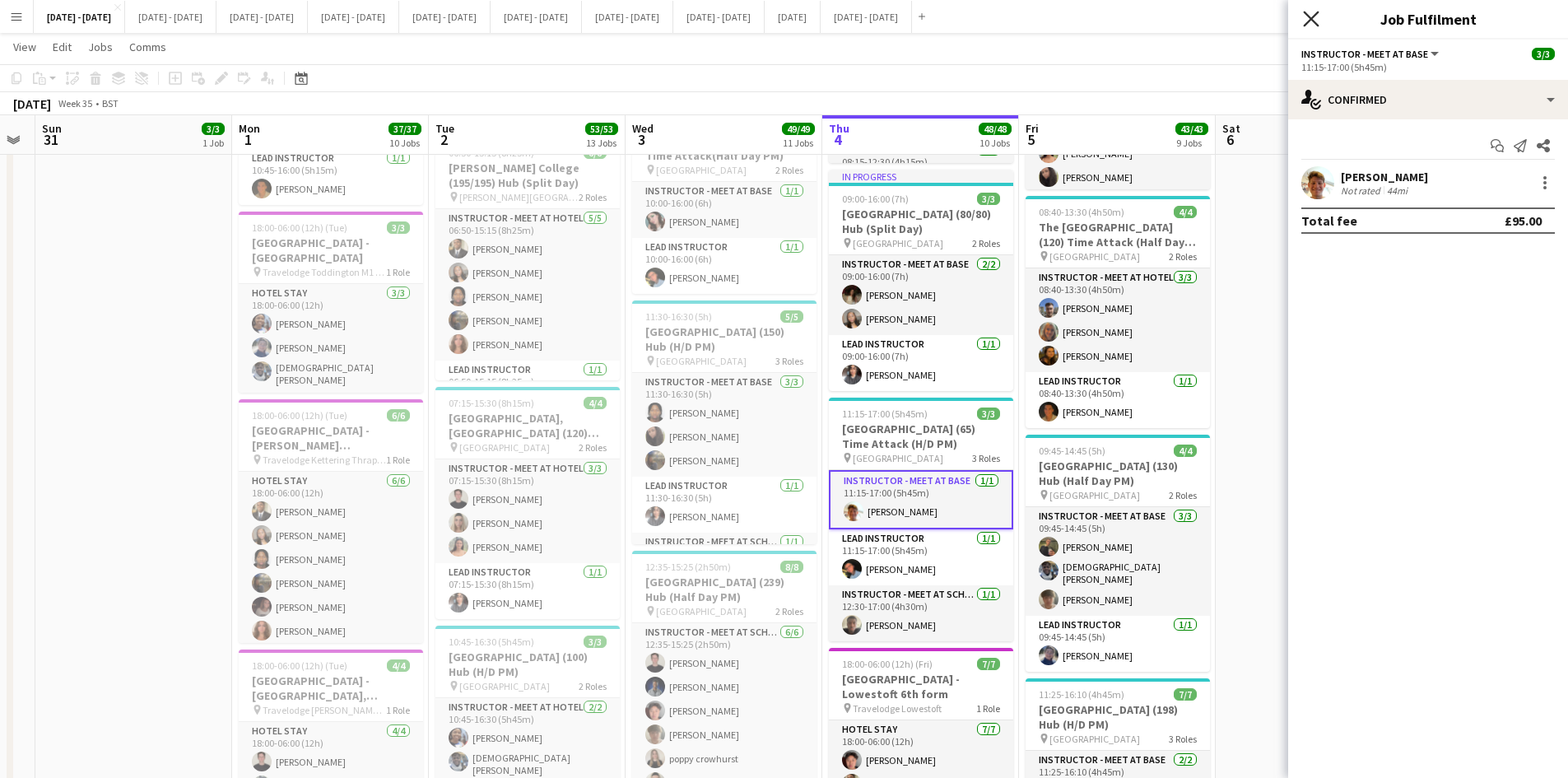
click at [1308, 18] on icon "Close pop-in" at bounding box center [1311, 18] width 16 height 16
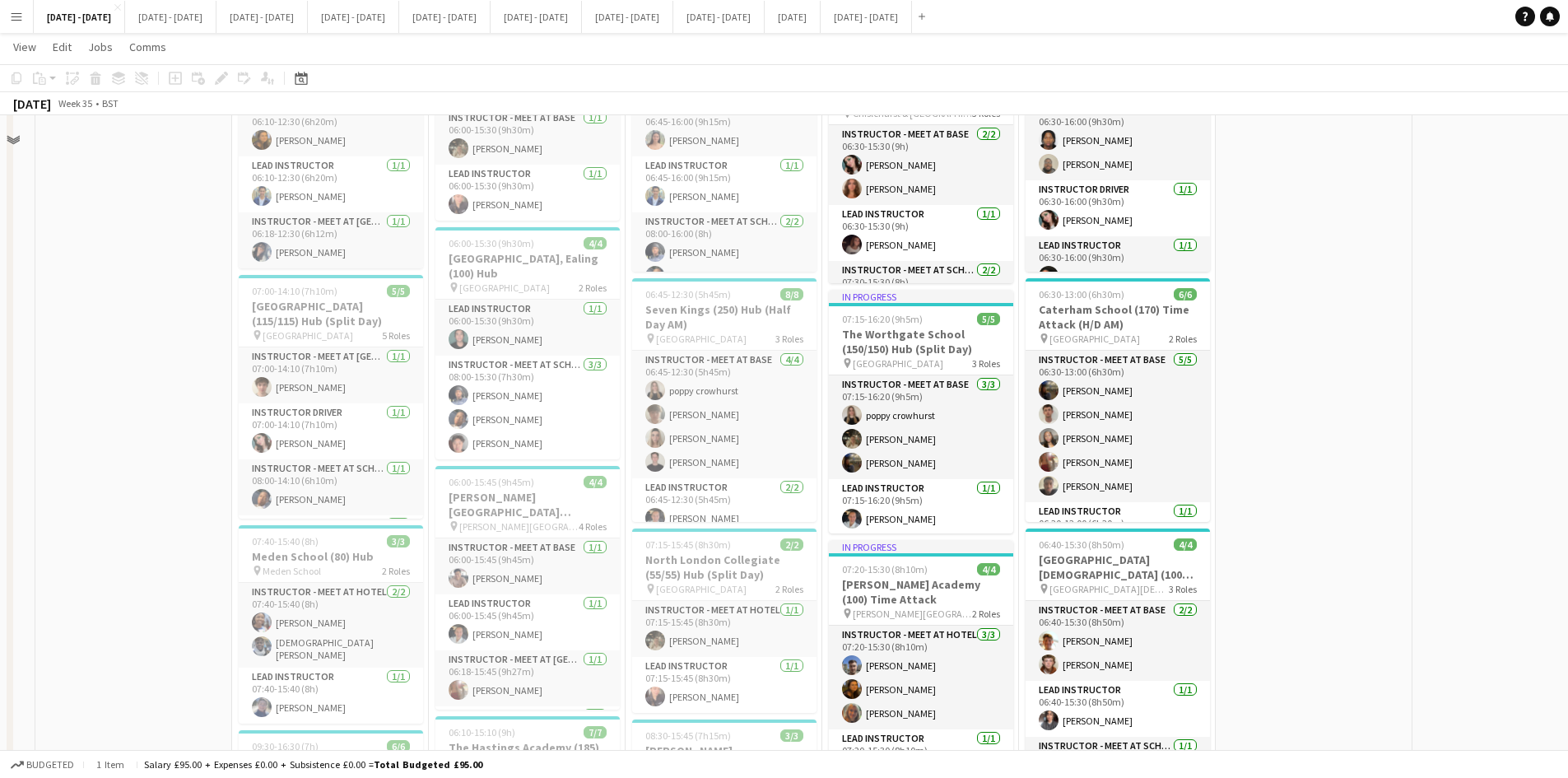
scroll to position [247, 0]
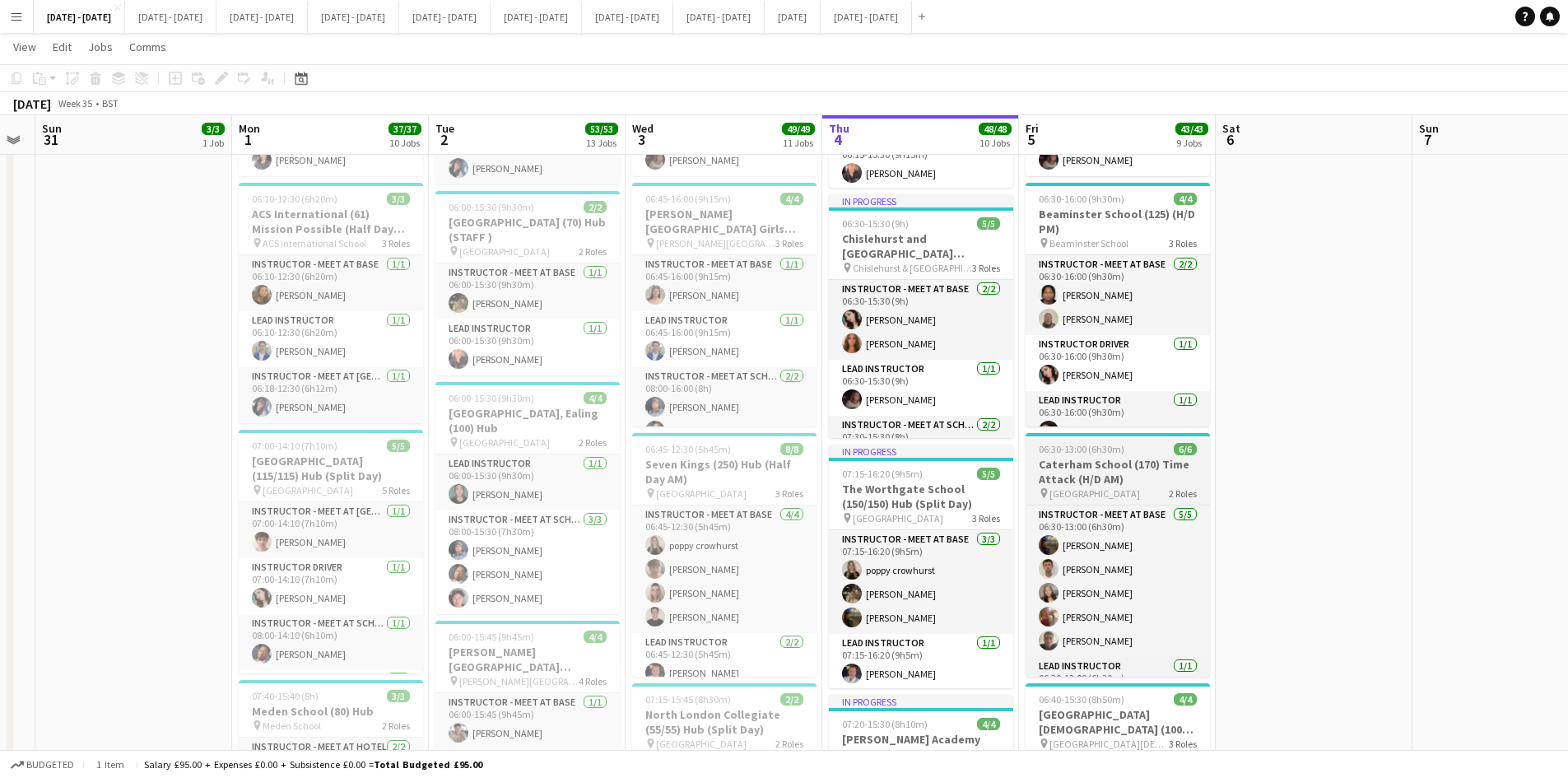
click at [1135, 444] on div "06:30-13:00 (6h30m) 6/6" at bounding box center [1118, 449] width 185 height 12
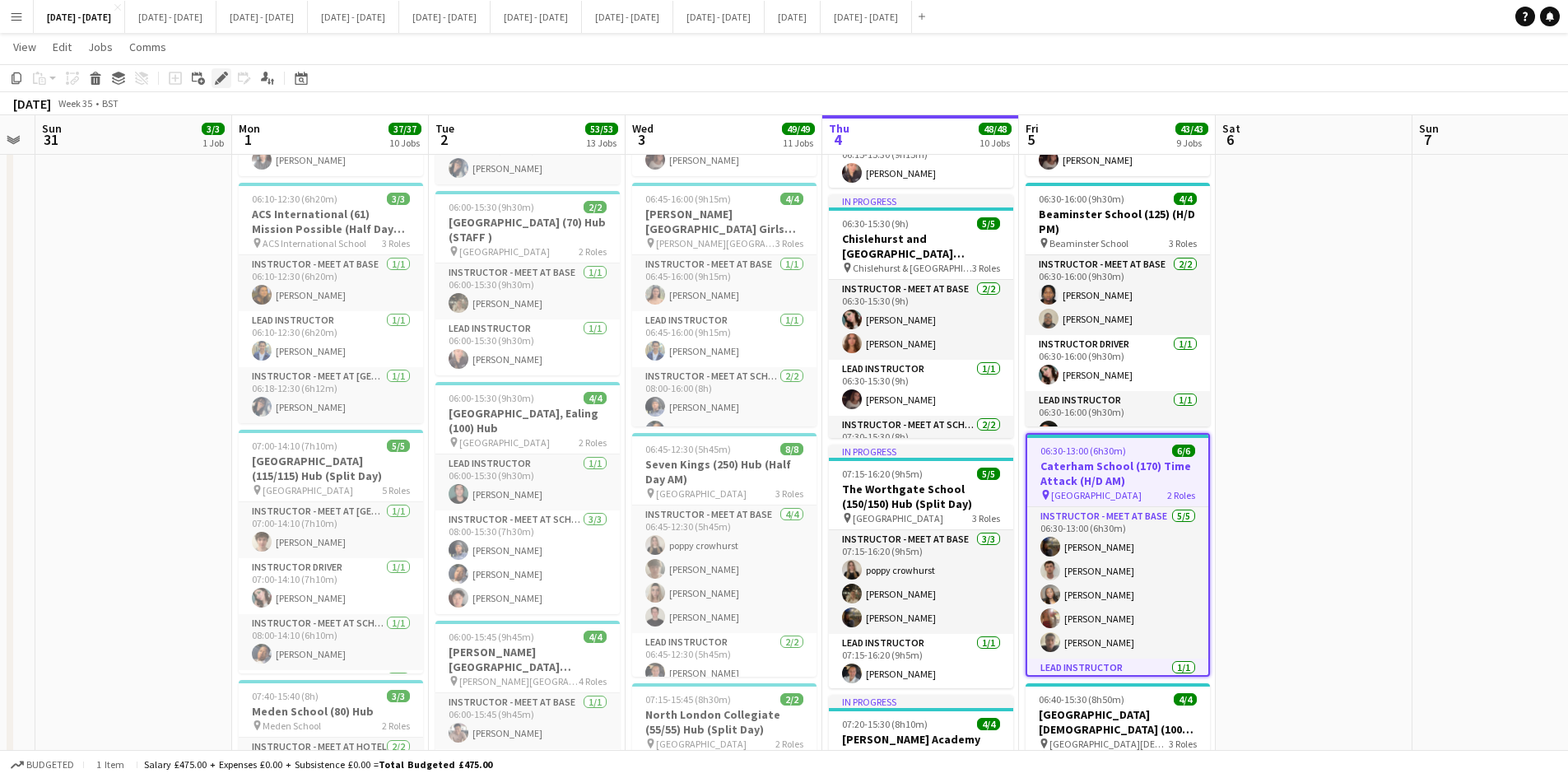
click at [223, 73] on icon "Edit" at bounding box center [221, 77] width 13 height 13
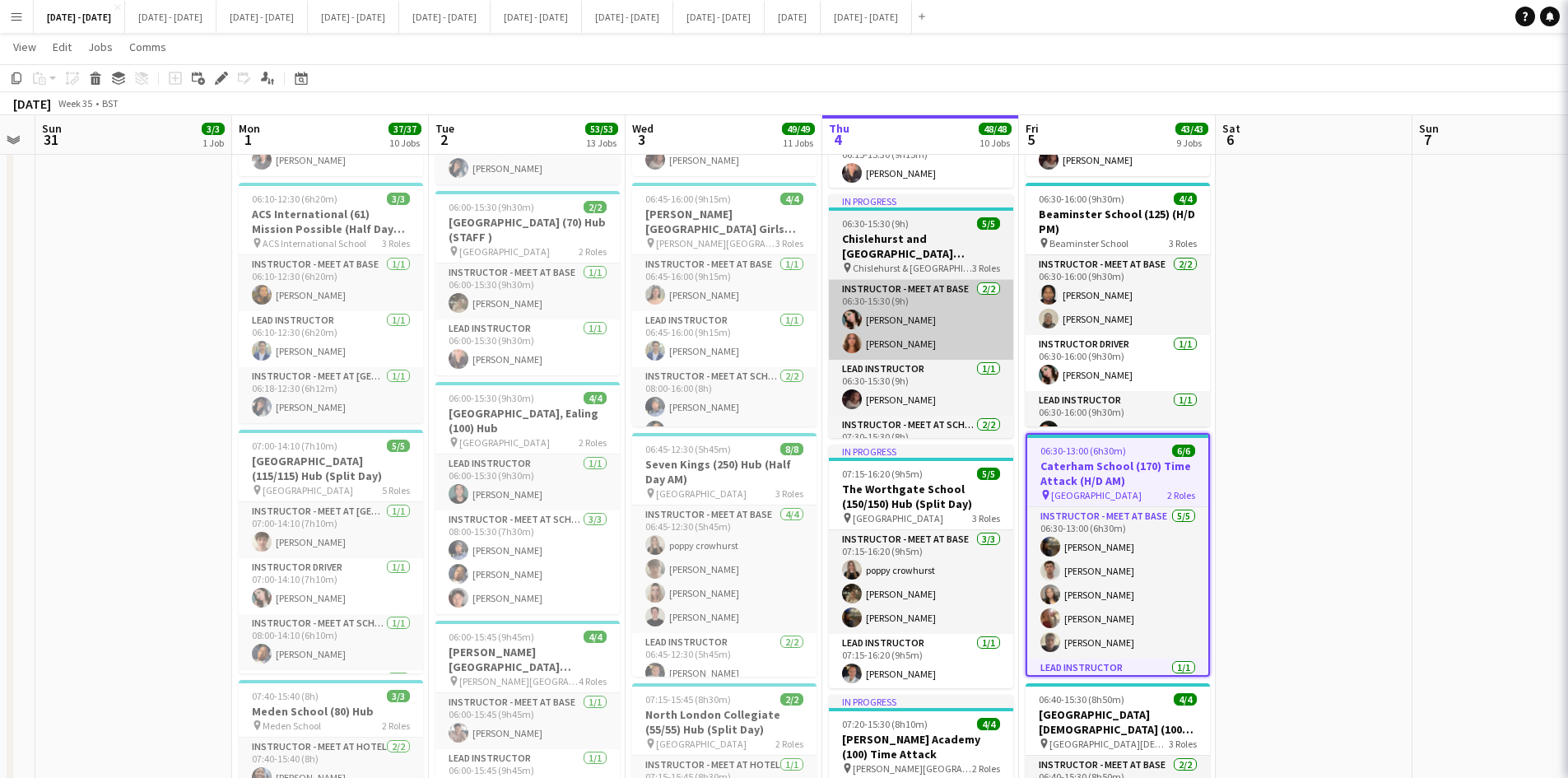
type input "**********"
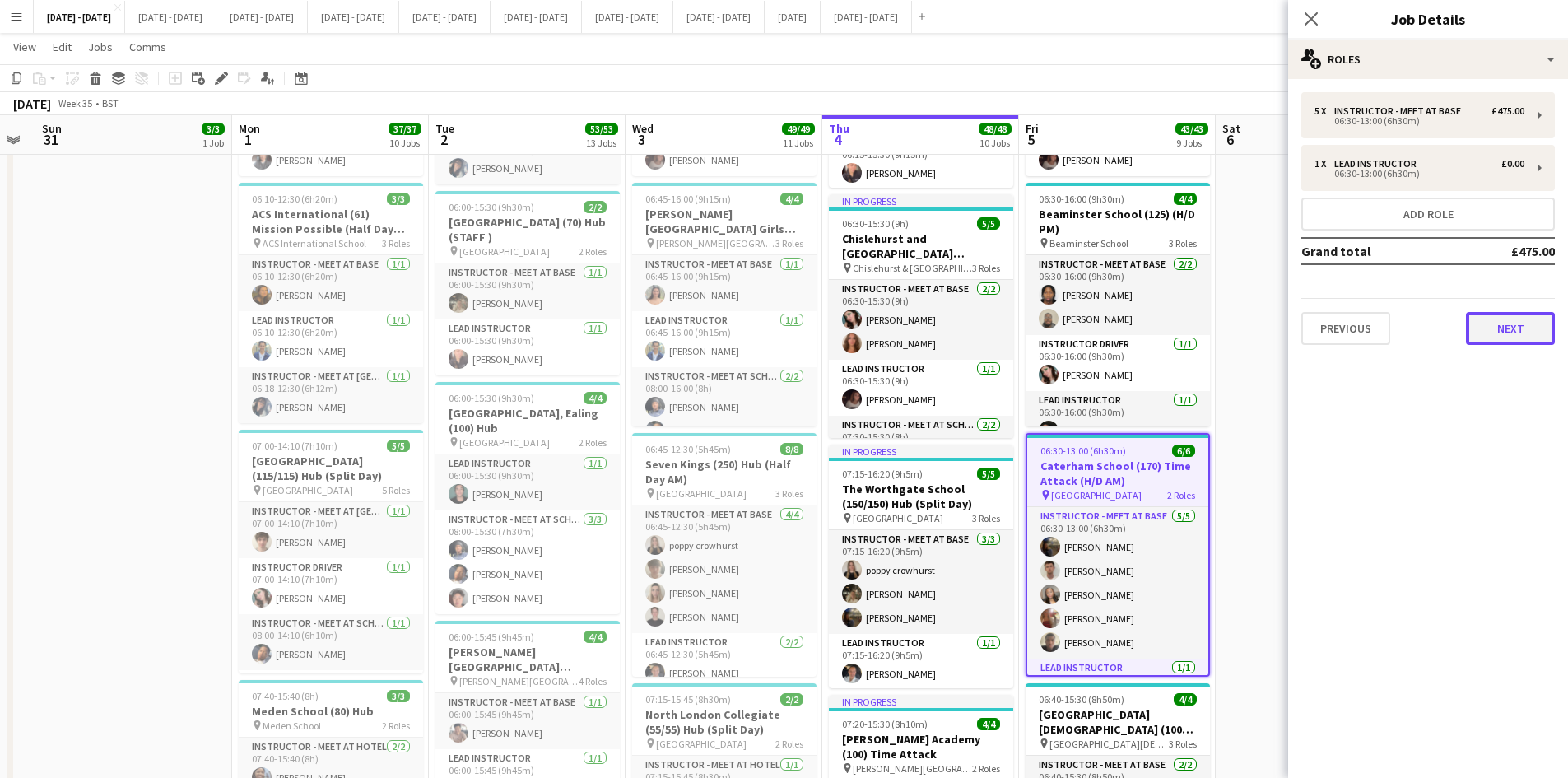
click at [1498, 331] on button "Next" at bounding box center [1510, 328] width 89 height 33
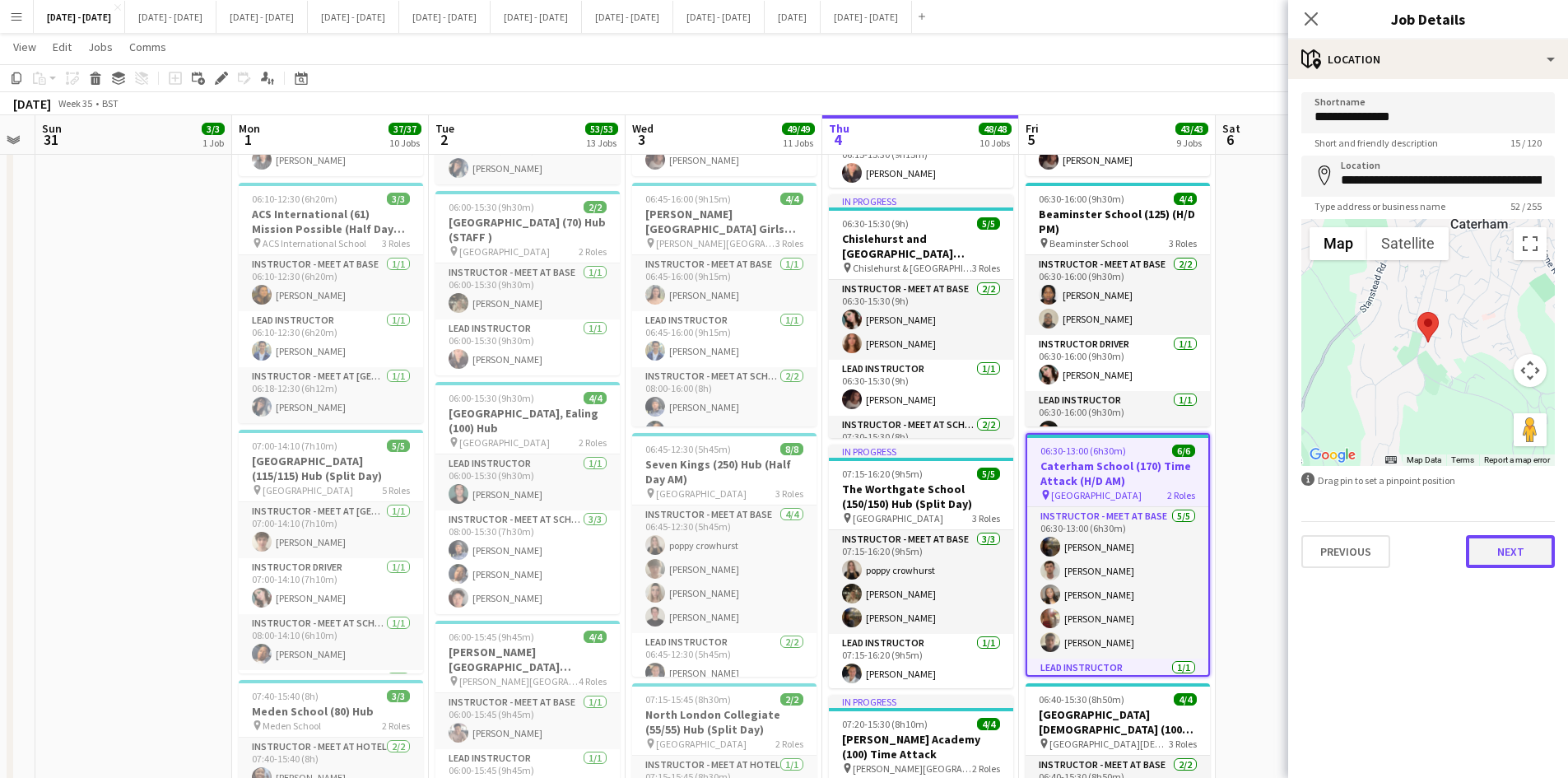
click at [1498, 558] on button "Next" at bounding box center [1510, 551] width 89 height 33
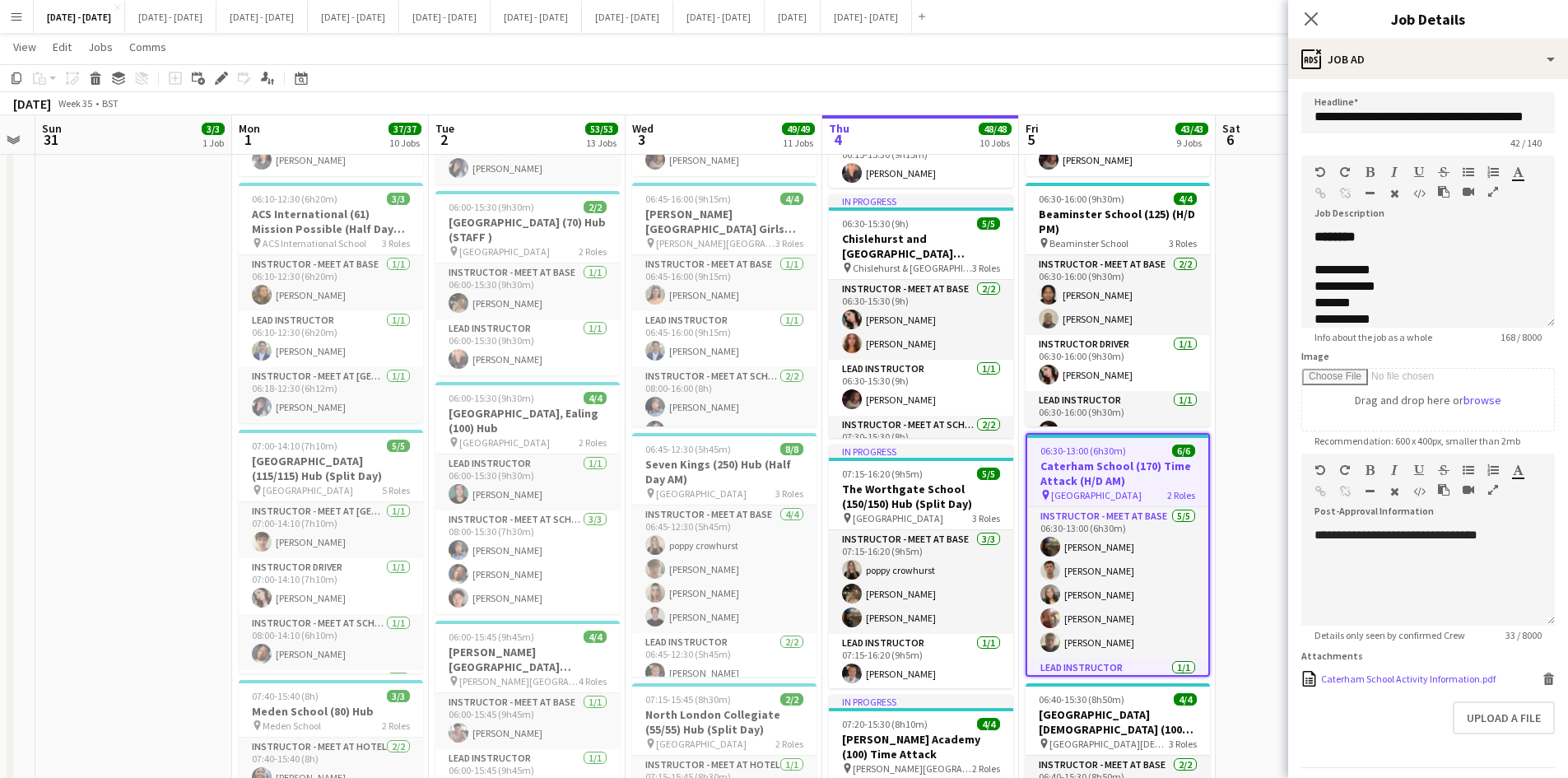
click at [1398, 685] on div "Caterham School Activity Information.pdf" at bounding box center [1409, 679] width 174 height 12
click at [1310, 19] on icon at bounding box center [1311, 18] width 16 height 16
